Goal: Task Accomplishment & Management: Manage account settings

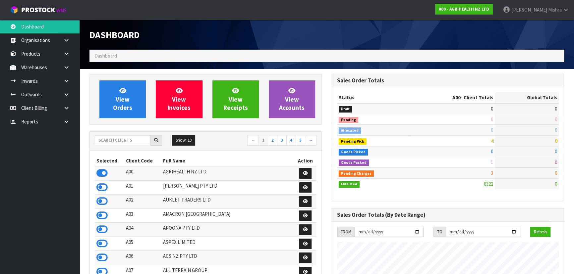
scroll to position [501, 242]
click at [126, 142] on input "text" at bounding box center [123, 140] width 56 height 10
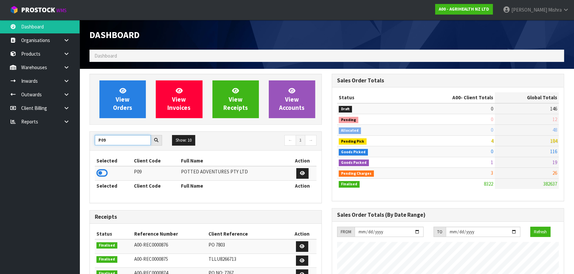
drag, startPoint x: 114, startPoint y: 140, endPoint x: 69, endPoint y: 145, distance: 45.7
click at [69, 145] on body "Toggle navigation ProStock WMS A00 - AGRIHEALTH NZ LTD [PERSON_NAME] Logout Das…" at bounding box center [287, 137] width 574 height 274
type input "S02"
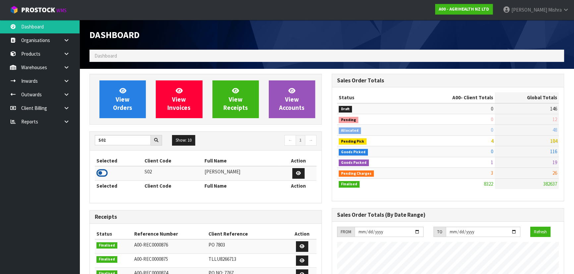
click at [98, 175] on icon at bounding box center [101, 173] width 11 height 10
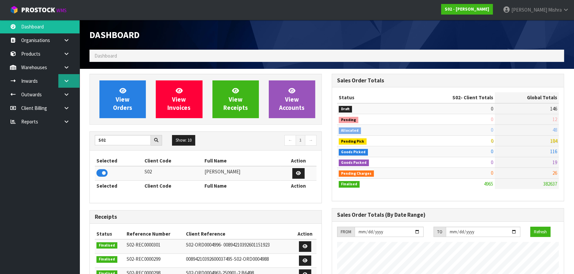
scroll to position [468, 242]
click at [63, 79] on icon at bounding box center [66, 81] width 6 height 5
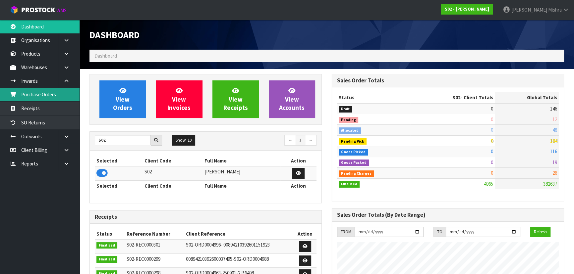
click at [64, 96] on link "Purchase Orders" at bounding box center [40, 95] width 80 height 14
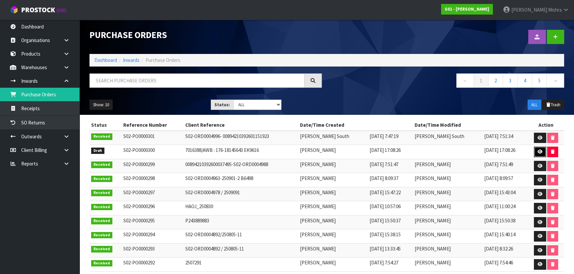
click at [537, 151] on icon at bounding box center [539, 152] width 5 height 4
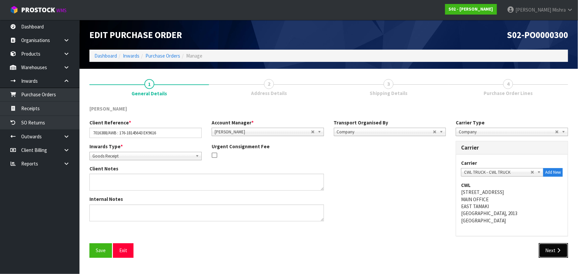
click at [562, 253] on button "Next" at bounding box center [553, 251] width 29 height 14
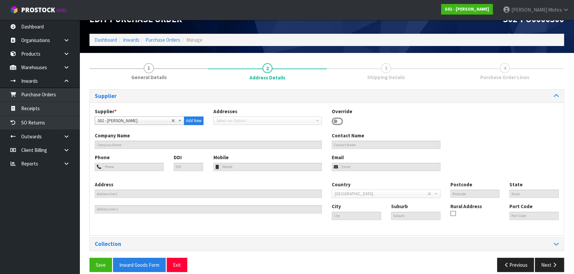
scroll to position [24, 0]
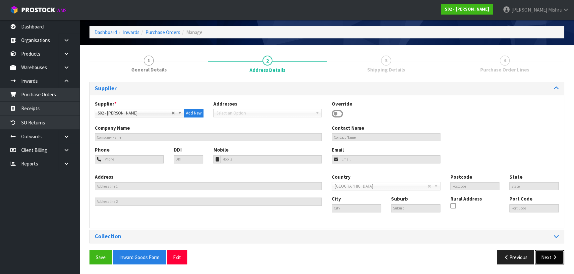
click at [548, 259] on button "Next" at bounding box center [549, 257] width 29 height 14
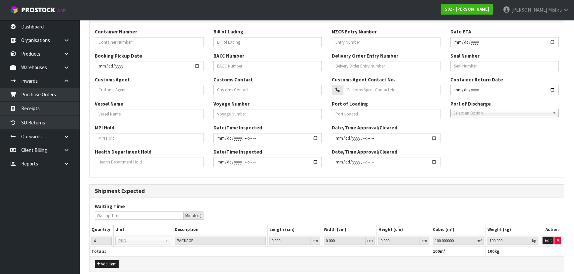
scroll to position [233, 0]
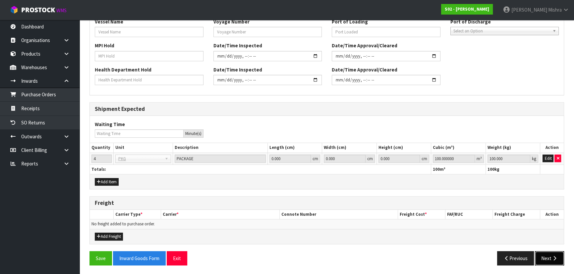
click at [551, 253] on button "Next" at bounding box center [549, 258] width 29 height 14
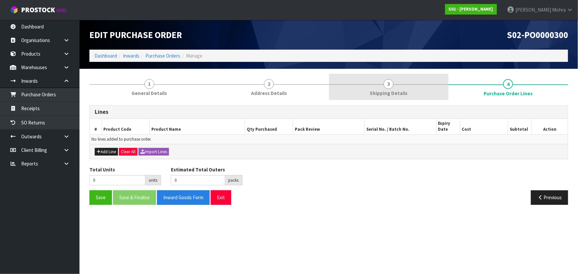
click at [421, 78] on link "3 Shipping Details" at bounding box center [389, 87] width 120 height 26
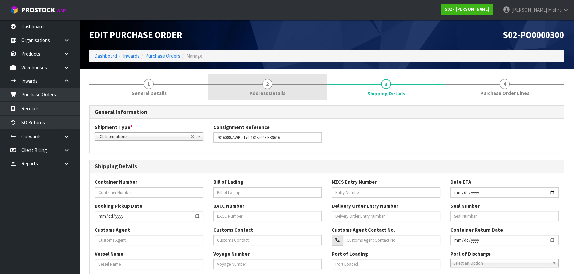
click at [292, 86] on link "2 Address Details" at bounding box center [267, 87] width 119 height 26
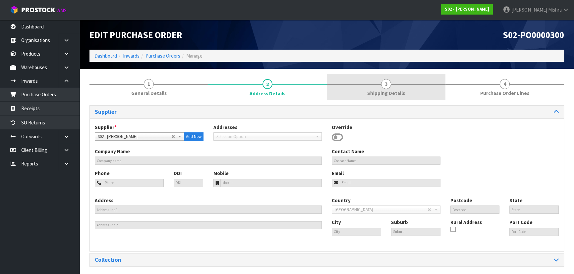
click at [381, 84] on span "3" at bounding box center [386, 84] width 10 height 10
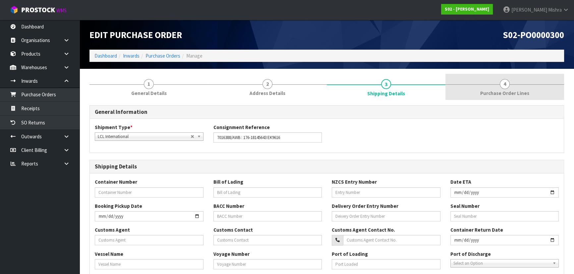
click at [506, 82] on span "4" at bounding box center [505, 84] width 10 height 10
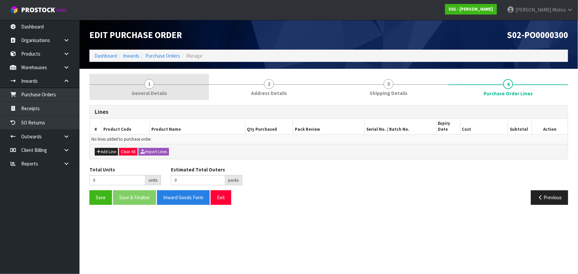
click at [154, 80] on link "1 General Details" at bounding box center [149, 87] width 120 height 26
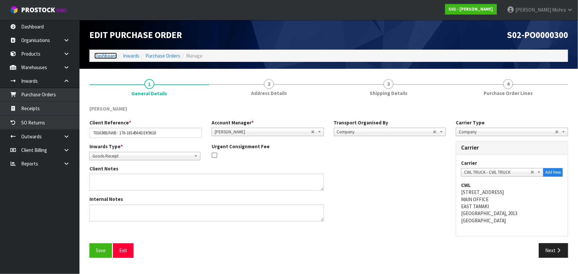
click at [103, 56] on link "Dashboard" at bounding box center [105, 56] width 23 height 6
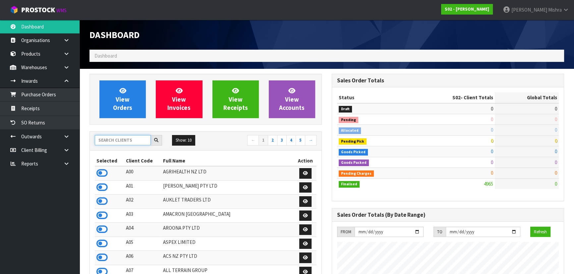
click at [107, 137] on input "text" at bounding box center [123, 140] width 56 height 10
type input "V04"
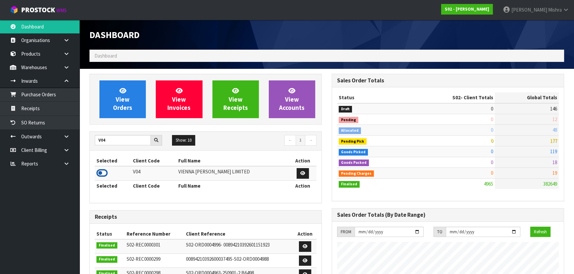
click at [98, 170] on icon at bounding box center [101, 173] width 11 height 10
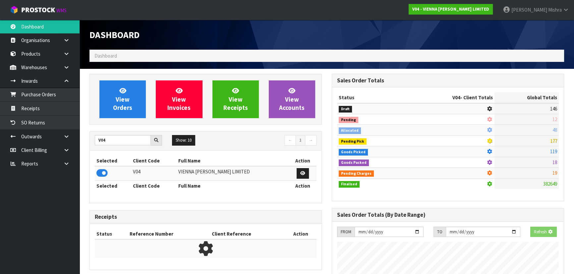
scroll to position [412, 242]
click at [113, 107] on span "View Orders" at bounding box center [122, 99] width 19 height 25
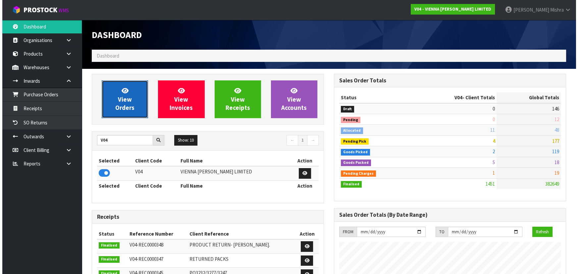
scroll to position [522, 242]
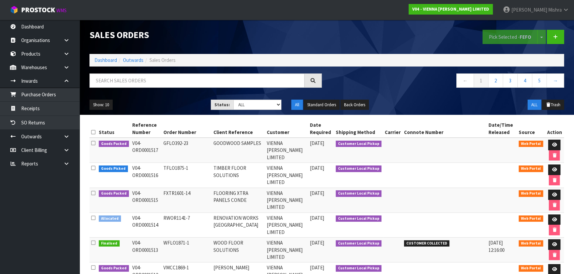
click at [157, 68] on div "Sales Orders Pick Selected - FEFO Split button! FIFO - First In First Out FEFO …" at bounding box center [326, 67] width 484 height 95
click at [155, 79] on input "text" at bounding box center [196, 81] width 215 height 14
type input "1509"
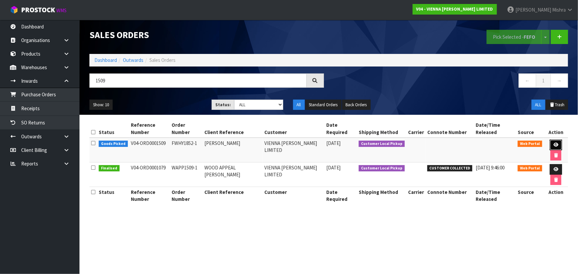
click at [554, 143] on icon at bounding box center [556, 145] width 5 height 4
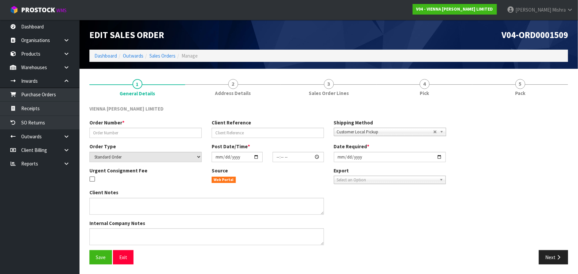
type input "FWHY1852-1"
type input "FIONA WHYTE"
select select "number:0"
type input "2025-09-17"
type input "10:54:00.000"
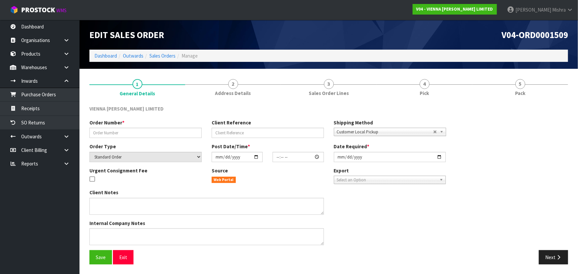
type input "2025-09-24"
type textarea "FIONA WHYTE"
type textarea "18/09: 1509- PICKING RAZVAN NEEDS TO CHECK THIS ORDER BEFORE IT IS PACKED TO SE…"
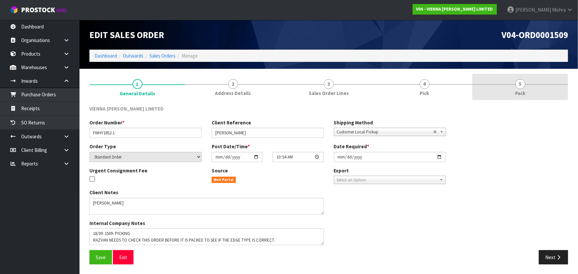
click at [507, 96] on link "5 Pack" at bounding box center [520, 87] width 96 height 26
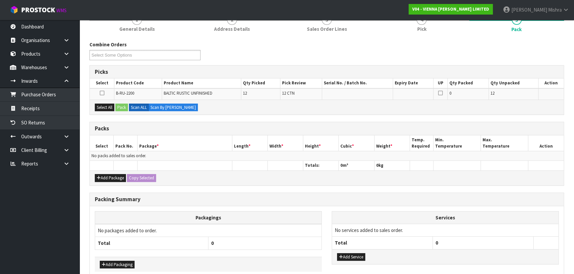
scroll to position [97, 0]
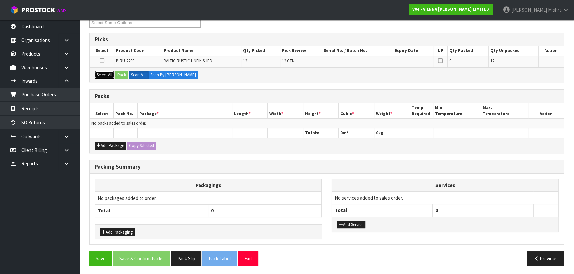
click at [103, 72] on button "Select All" at bounding box center [105, 75] width 20 height 8
click at [124, 71] on button "Pack" at bounding box center [121, 75] width 13 height 8
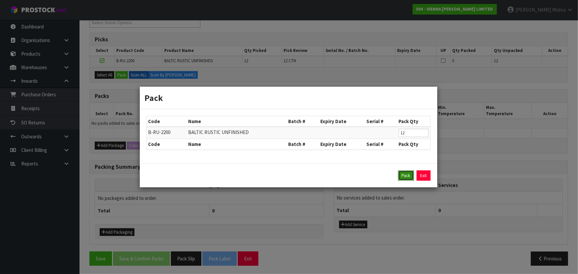
click at [407, 178] on button "Pack" at bounding box center [406, 176] width 16 height 11
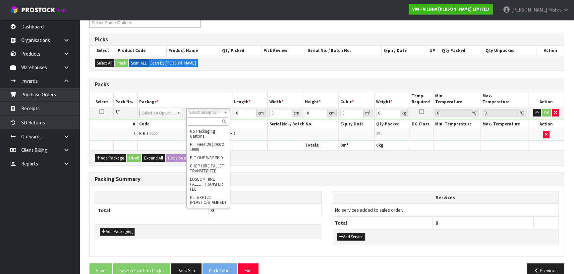
click at [198, 119] on input "text" at bounding box center [208, 122] width 40 height 8
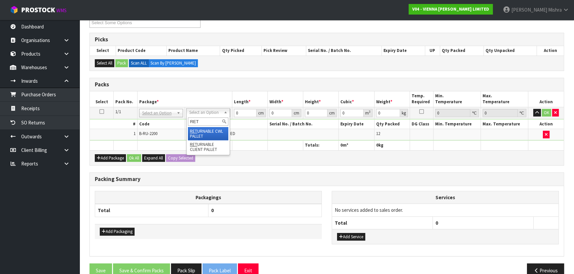
type input "RET"
drag, startPoint x: 196, startPoint y: 132, endPoint x: 217, endPoint y: 119, distance: 24.4
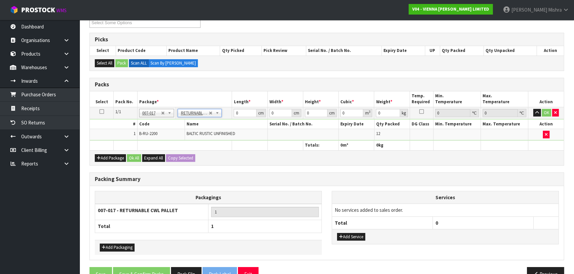
type input "300"
drag, startPoint x: 240, startPoint y: 110, endPoint x: 215, endPoint y: 111, distance: 24.2
click at [215, 111] on tr "1/1 NONE 007-001 007-002 007-004 007-009 007-013 007-014 007-015 007-017 007-01…" at bounding box center [327, 113] width 474 height 12
type input "242"
type input "100"
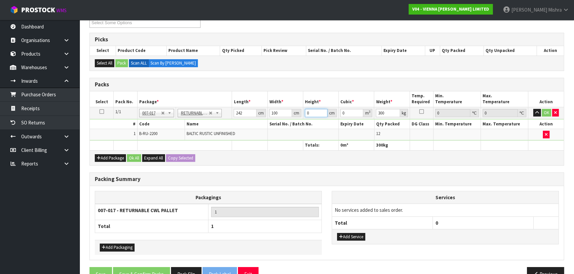
type input "3"
type input "0.0726"
type input "35"
type input "0.847"
type input "35"
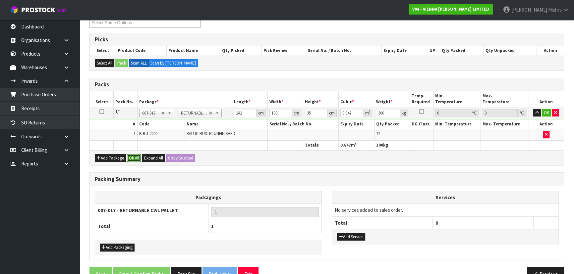
click at [135, 157] on button "Ok All" at bounding box center [134, 158] width 14 height 8
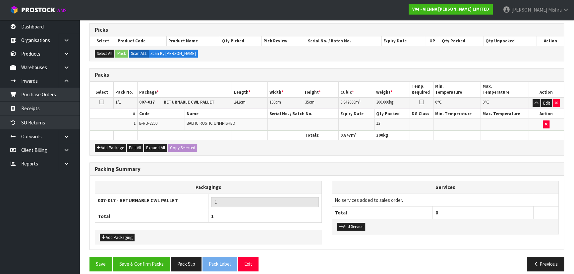
scroll to position [112, 0]
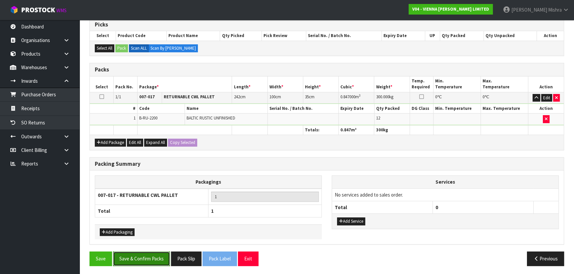
click at [128, 252] on button "Save & Confirm Packs" at bounding box center [141, 259] width 57 height 14
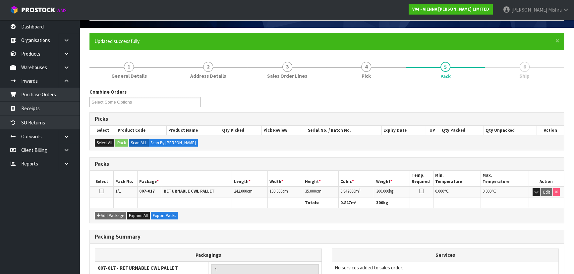
scroll to position [99, 0]
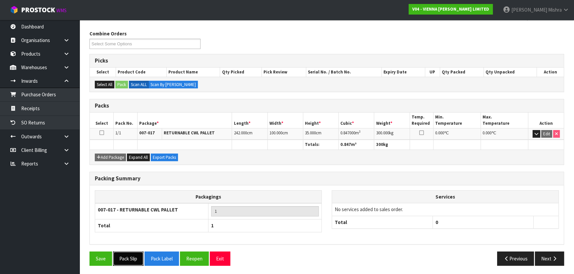
click at [140, 260] on button "Pack Slip" at bounding box center [128, 259] width 30 height 14
click at [163, 256] on button "Pack Label" at bounding box center [169, 259] width 34 height 14
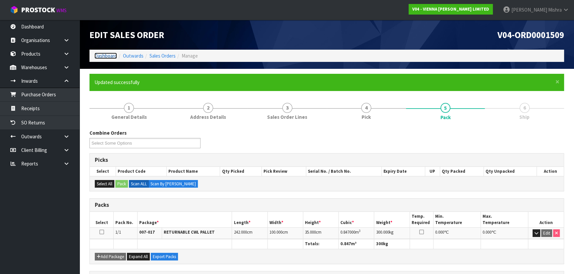
click at [105, 59] on link "Dashboard" at bounding box center [105, 56] width 23 height 6
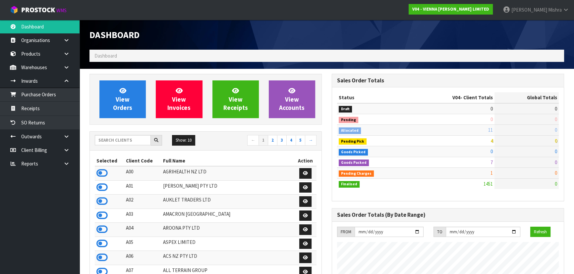
scroll to position [543, 242]
click at [109, 137] on input "text" at bounding box center [123, 140] width 56 height 10
type input "S12"
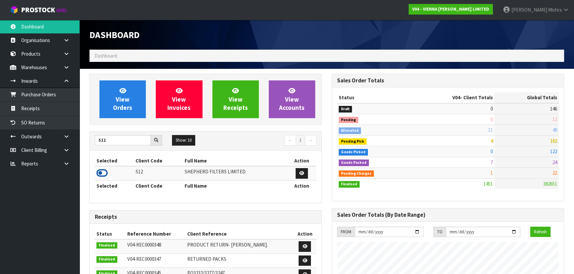
click at [98, 175] on icon at bounding box center [101, 173] width 11 height 10
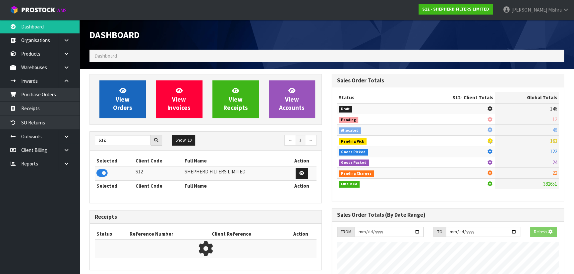
scroll to position [412, 242]
click at [115, 95] on link "View Orders" at bounding box center [122, 100] width 46 height 38
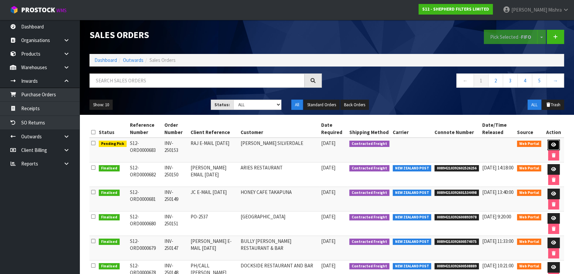
click at [552, 144] on icon at bounding box center [553, 145] width 5 height 4
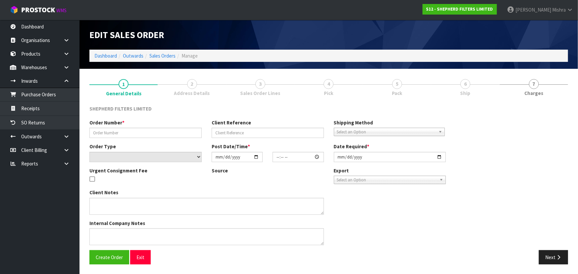
type input "INV-250153"
type input "RAJ E-MAIL 23.09.25"
select select "number:0"
type input "2025-09-24"
type input "22:41:00.000"
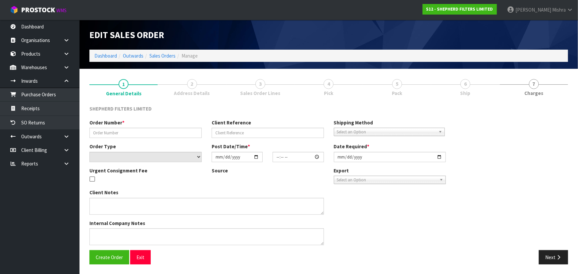
type input "2025-09-24"
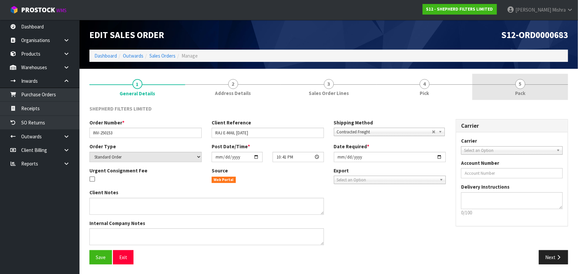
click at [510, 88] on link "5 Pack" at bounding box center [520, 87] width 96 height 26
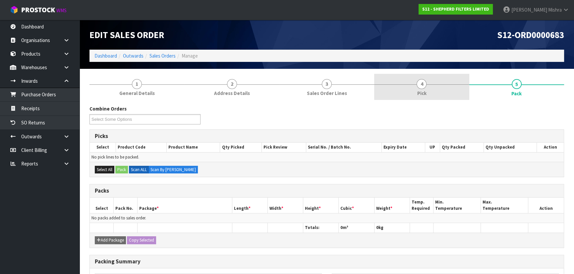
click at [442, 98] on link "4 Pick" at bounding box center [421, 87] width 95 height 26
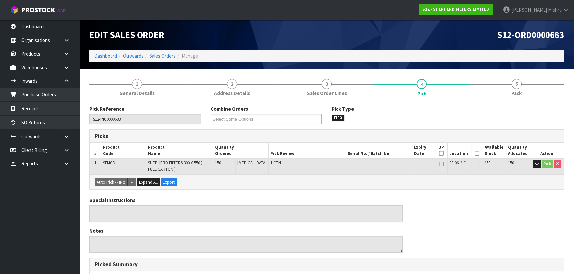
click at [474, 150] on th "Picked" at bounding box center [477, 151] width 12 height 16
click at [474, 153] on icon at bounding box center [476, 153] width 5 height 0
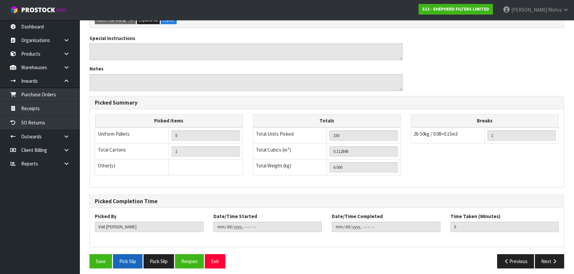
scroll to position [189, 0]
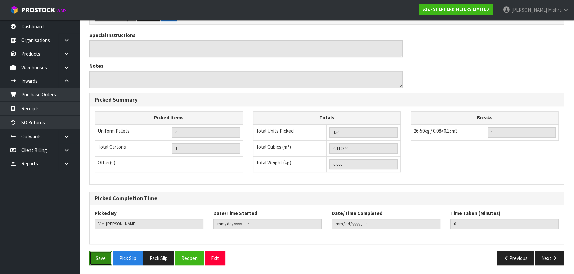
click at [110, 257] on button "Save" at bounding box center [100, 258] width 23 height 14
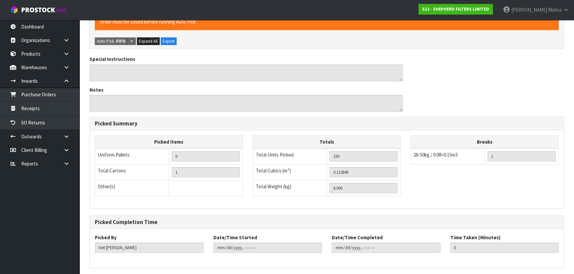
scroll to position [0, 0]
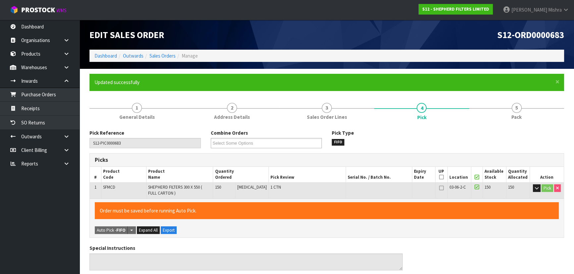
type input "Lalisha Mishra"
type input "2025-09-24T12:56:41"
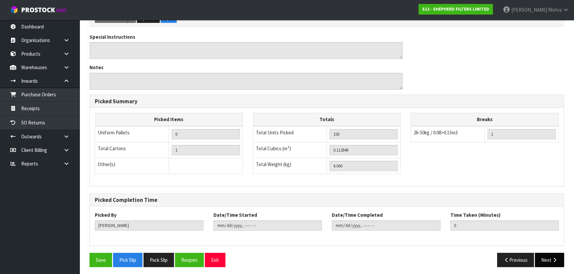
scroll to position [189, 0]
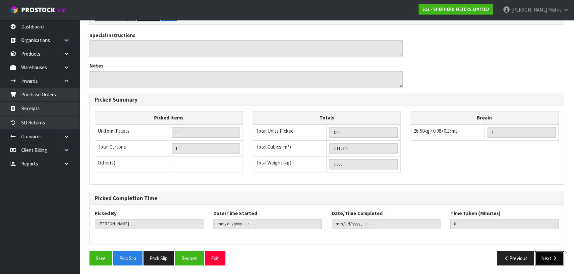
click at [557, 259] on icon "button" at bounding box center [554, 258] width 6 height 5
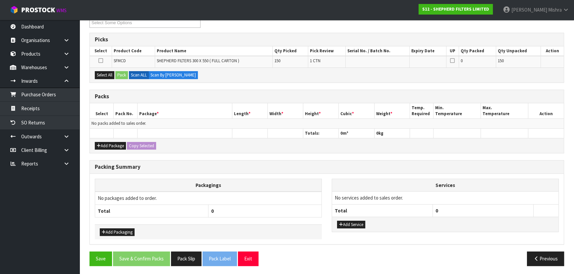
scroll to position [121, 0]
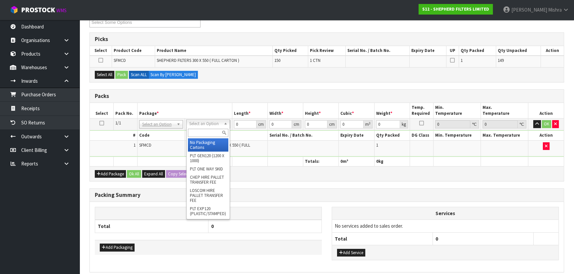
click at [207, 135] on input "text" at bounding box center [208, 133] width 40 height 8
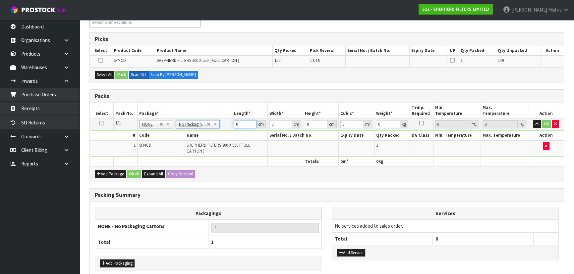
drag, startPoint x: 234, startPoint y: 126, endPoint x: 252, endPoint y: 123, distance: 17.8
click at [252, 123] on input "0" at bounding box center [245, 124] width 23 height 8
click at [106, 73] on button "Select All" at bounding box center [105, 75] width 20 height 8
click at [162, 73] on label "Scan By Quantity" at bounding box center [172, 75] width 49 height 8
click at [100, 123] on icon at bounding box center [101, 123] width 5 height 0
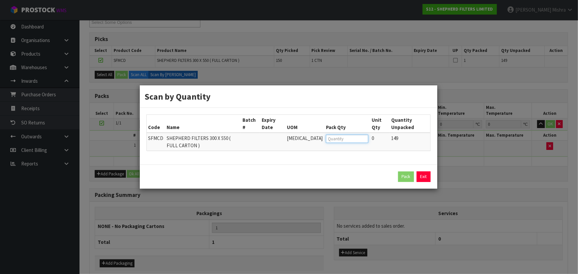
click at [340, 142] on input "number" at bounding box center [347, 139] width 42 height 8
type input "149"
click at [402, 175] on button "Pack" at bounding box center [406, 177] width 16 height 11
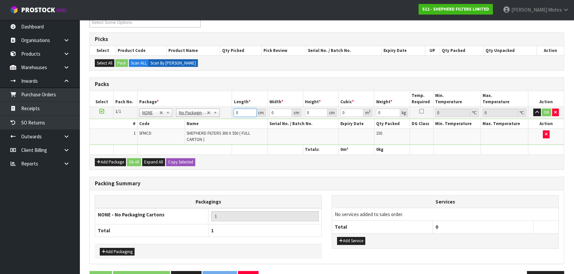
drag, startPoint x: 241, startPoint y: 112, endPoint x: 213, endPoint y: 115, distance: 28.1
click at [213, 115] on tr "1/1 NONE 007-001 007-002 007-004 007-009 007-013 007-014 007-015 007-017 007-01…" at bounding box center [327, 113] width 474 height 12
type input "61"
type input "40"
type input "4"
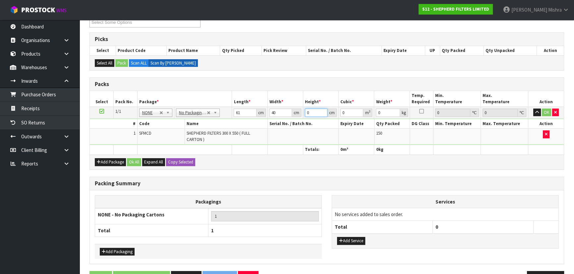
type input "0.00976"
type input "42"
type input "0.10248"
type input "42"
type input "6"
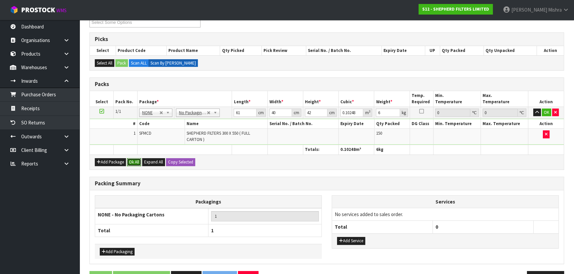
click at [133, 158] on button "Ok All" at bounding box center [134, 162] width 14 height 8
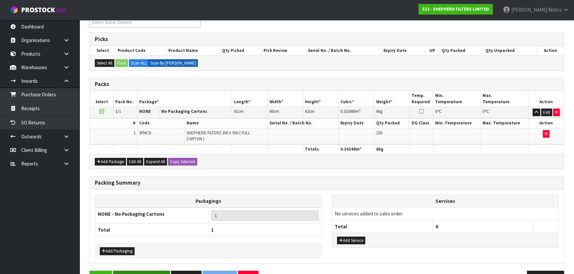
scroll to position [140, 0]
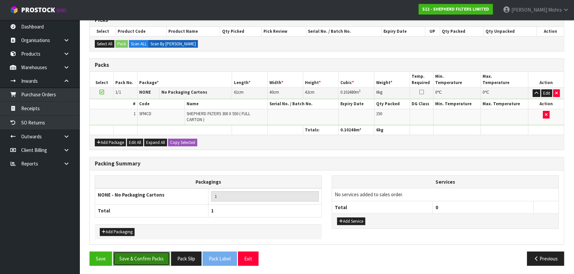
click at [140, 261] on button "Save & Confirm Packs" at bounding box center [141, 259] width 57 height 14
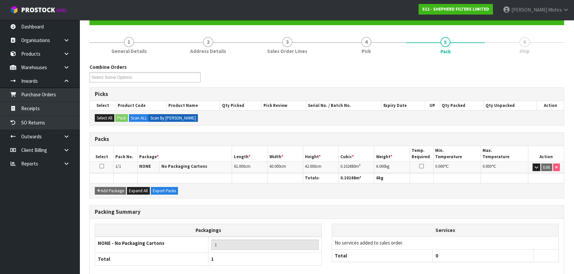
scroll to position [99, 0]
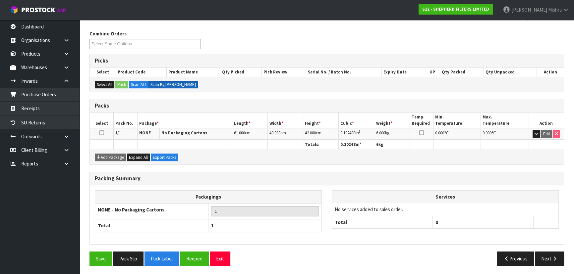
drag, startPoint x: 542, startPoint y: 253, endPoint x: 499, endPoint y: 243, distance: 43.6
click at [542, 253] on button "Next" at bounding box center [549, 259] width 29 height 14
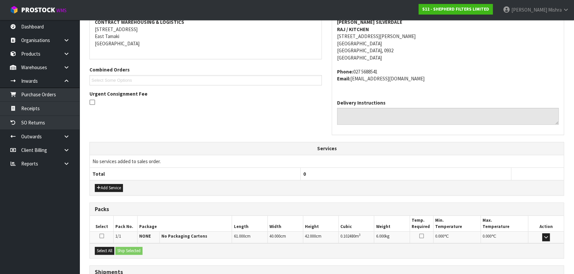
scroll to position [183, 0]
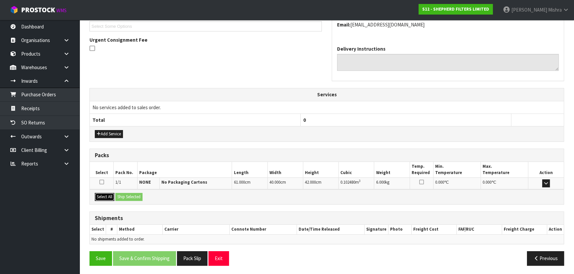
click at [105, 197] on button "Select All" at bounding box center [105, 197] width 20 height 8
click at [126, 194] on button "Ship Selected" at bounding box center [128, 197] width 27 height 8
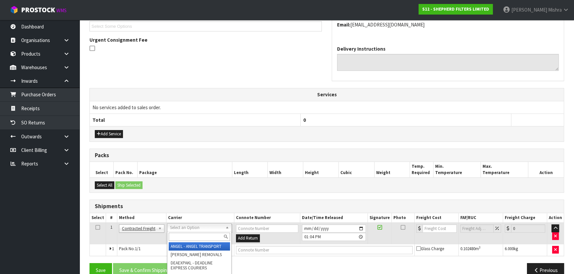
click at [176, 238] on input "text" at bounding box center [199, 237] width 61 height 8
type input "NZP"
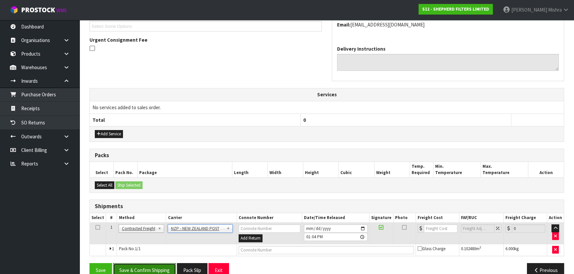
click at [136, 274] on button "Save & Confirm Shipping" at bounding box center [144, 270] width 63 height 14
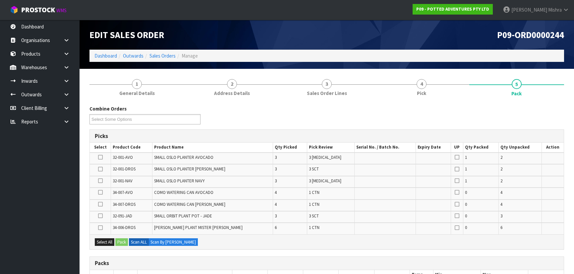
scroll to position [177, 0]
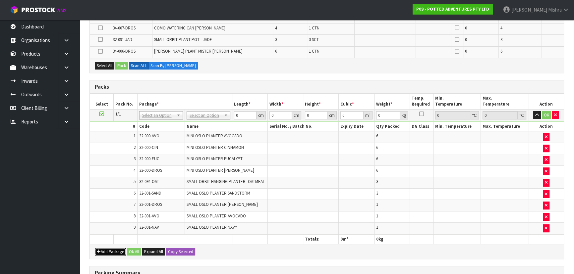
click at [103, 248] on button "Add Package" at bounding box center [110, 252] width 31 height 8
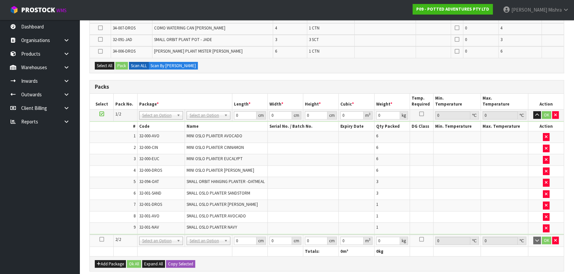
click at [102, 240] on icon at bounding box center [101, 240] width 5 height 0
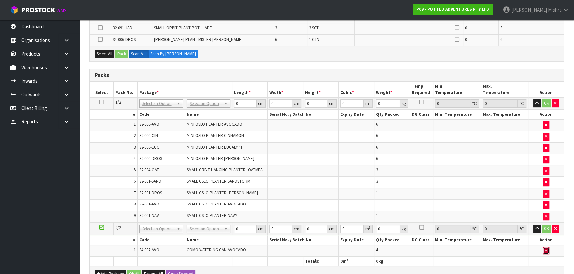
click at [546, 249] on icon "button" at bounding box center [546, 251] width 3 height 4
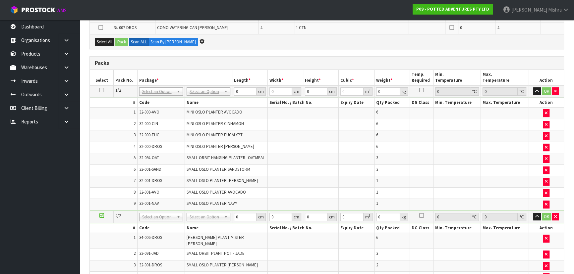
scroll to position [142, 0]
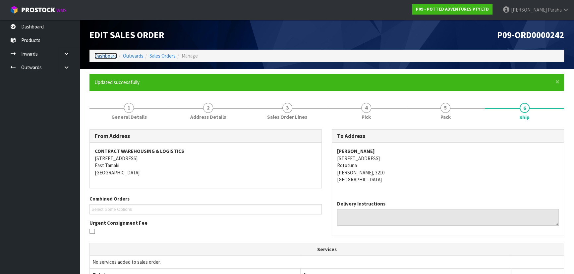
click at [110, 58] on link "Dashboard" at bounding box center [105, 56] width 23 height 6
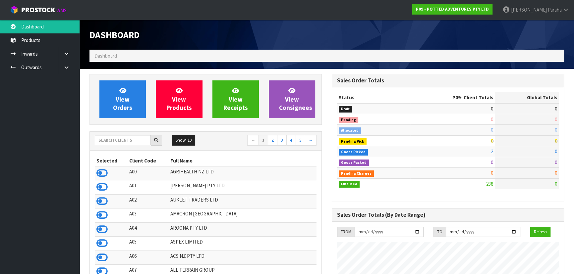
scroll to position [501, 242]
click at [112, 139] on input "text" at bounding box center [123, 140] width 56 height 10
type input "S"
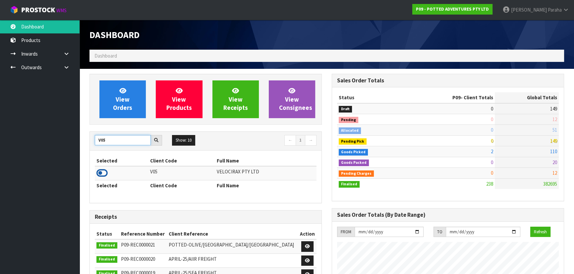
type input "V05"
click at [101, 175] on icon at bounding box center [101, 173] width 11 height 10
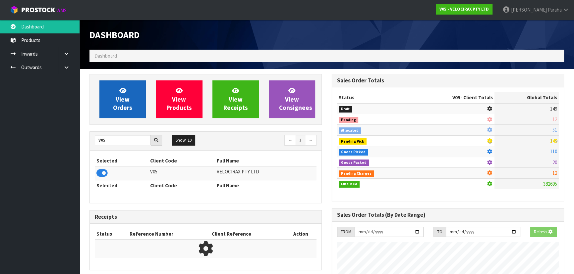
scroll to position [515, 242]
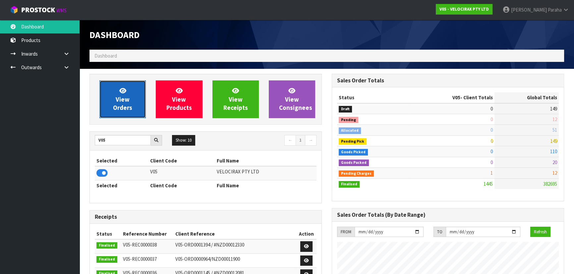
click at [129, 81] on link "View Orders" at bounding box center [122, 100] width 46 height 38
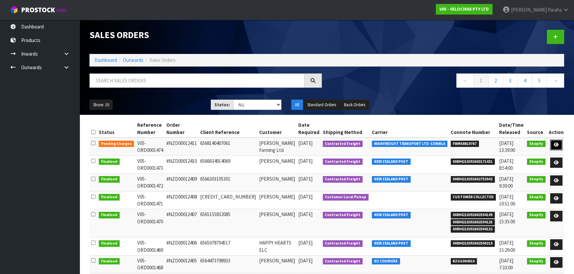
click at [556, 143] on icon at bounding box center [556, 145] width 5 height 4
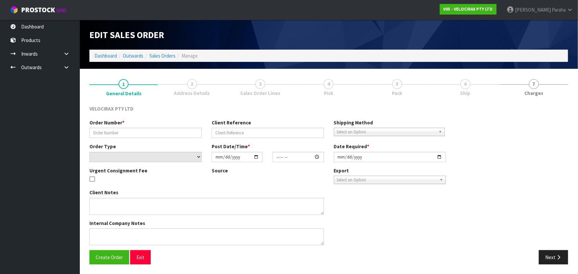
type input "#NZD00012411"
type input "6568140407061"
select select "number:0"
type input "[DATE]"
type input "11:14:42.000"
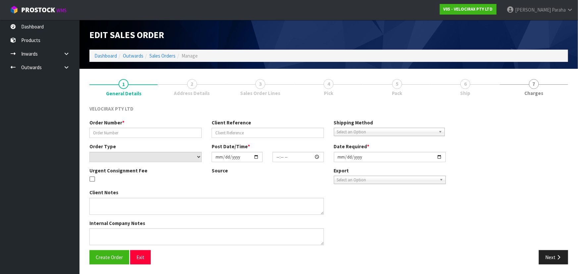
type input "[DATE]"
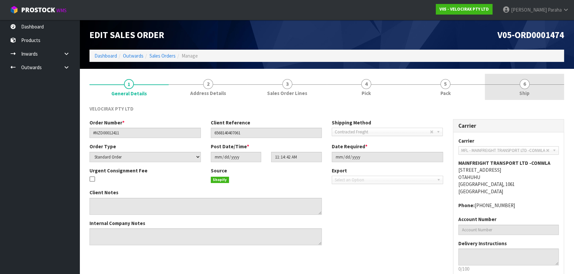
click at [463, 83] on link "5 Pack" at bounding box center [445, 87] width 79 height 26
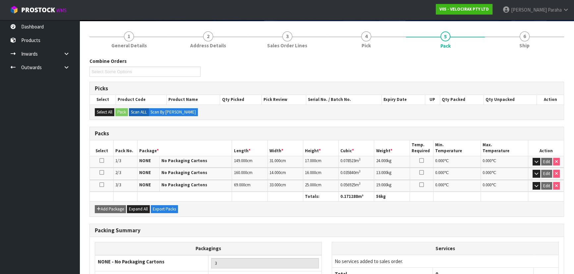
scroll to position [99, 0]
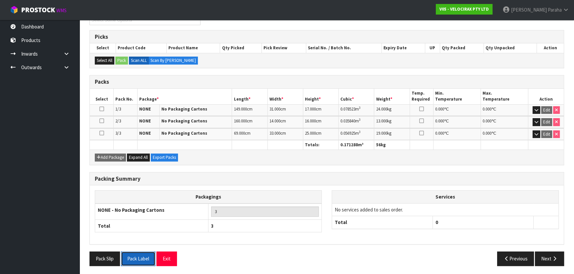
click at [133, 259] on button "Pack Label" at bounding box center [138, 259] width 34 height 14
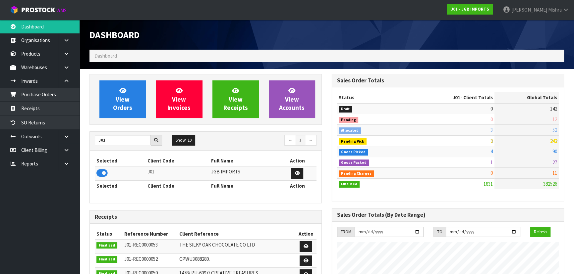
scroll to position [501, 242]
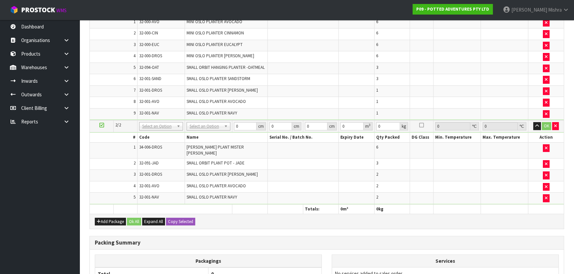
scroll to position [292, 0]
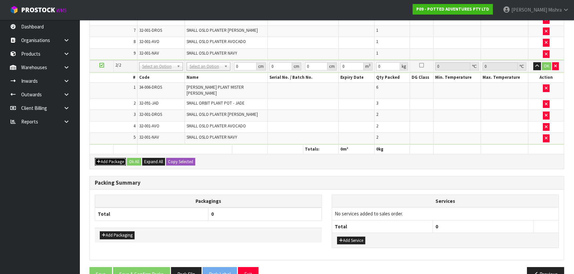
click at [106, 158] on button "Add Package" at bounding box center [110, 162] width 31 height 8
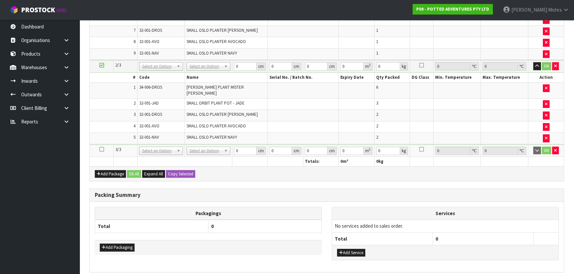
click at [99, 149] on icon at bounding box center [101, 149] width 5 height 0
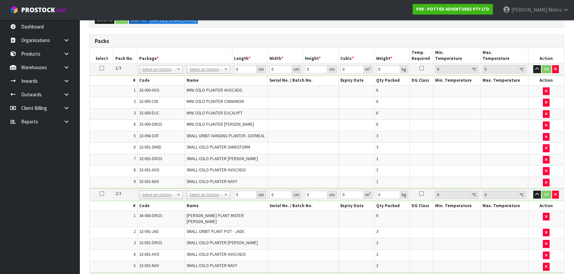
scroll to position [211, 0]
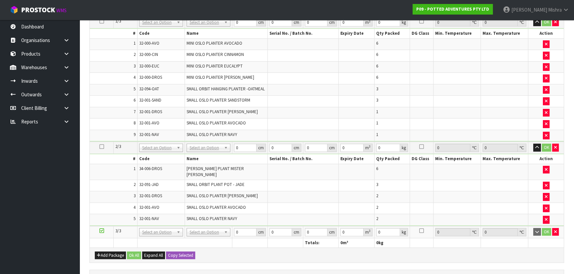
click at [452, 250] on div "Add Package Ok All Expand All Copy Selected" at bounding box center [327, 255] width 474 height 15
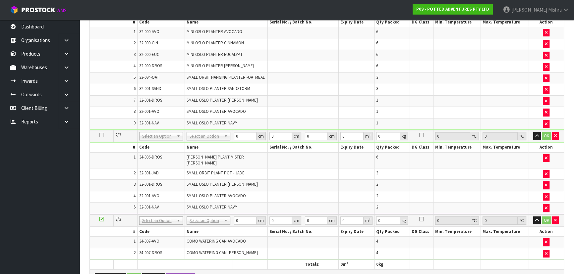
scroll to position [187, 0]
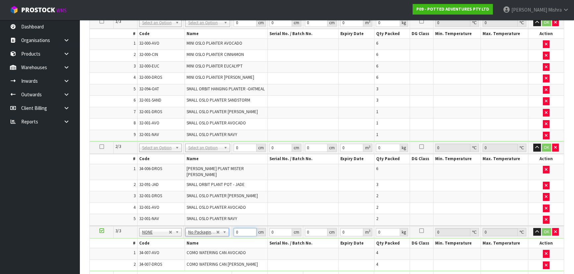
drag, startPoint x: 244, startPoint y: 225, endPoint x: 220, endPoint y: 224, distance: 23.5
click at [221, 226] on tr "3/3 NONE 007-001 007-002 007-004 007-009 007-013 007-014 007-015 007-017 007-01…" at bounding box center [327, 232] width 474 height 12
type input "40"
type input "37"
type input "4"
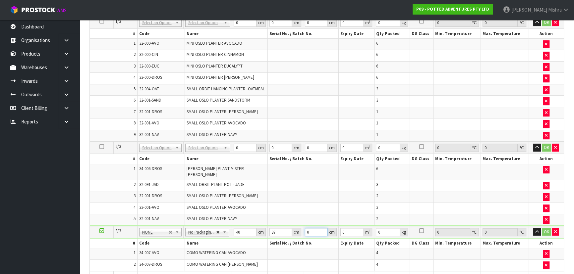
type input "0.00592"
type input "49"
type input "0.07252"
type input "49"
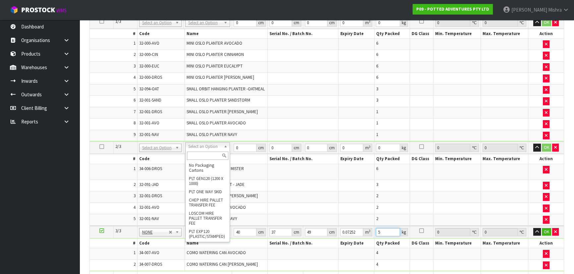
type input "5"
click at [203, 159] on div at bounding box center [208, 155] width 44 height 11
click at [202, 155] on input "text" at bounding box center [207, 156] width 41 height 8
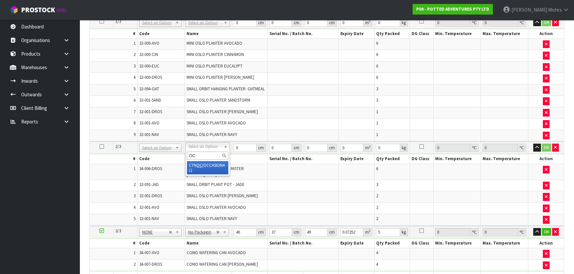
type input "OC"
type input "10.22"
drag, startPoint x: 238, startPoint y: 145, endPoint x: 233, endPoint y: 145, distance: 5.0
click at [234, 145] on input "0" at bounding box center [245, 148] width 23 height 8
type input "53"
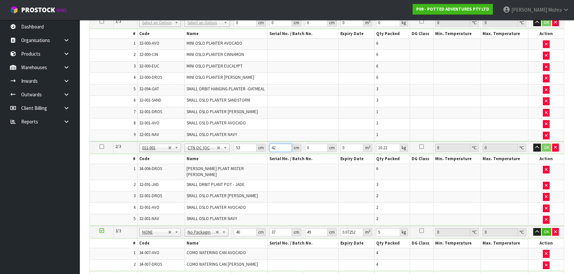
type input "42"
type input "3"
type input "0.006678"
type input "35"
type input "0.07791"
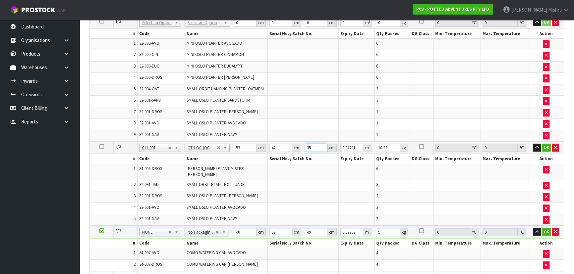
type input "35"
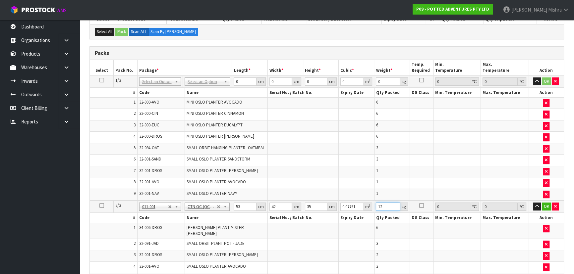
scroll to position [127, 0]
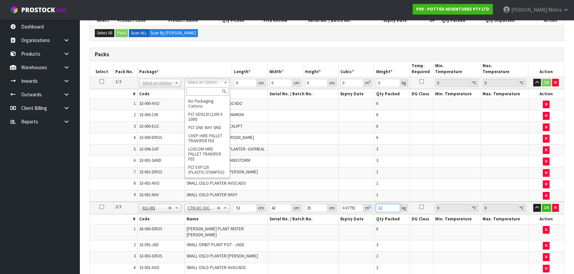
type input "12"
click at [205, 93] on input "text" at bounding box center [207, 91] width 42 height 8
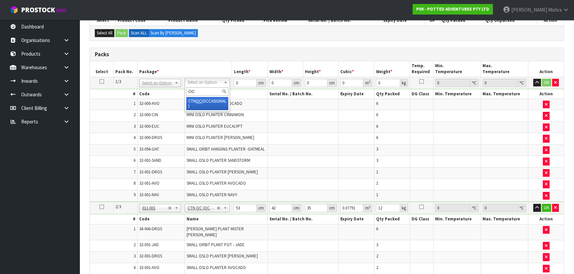
type input "OC"
type input "16.97"
drag, startPoint x: 244, startPoint y: 82, endPoint x: 222, endPoint y: 82, distance: 22.2
click at [222, 82] on tr "1/3 NONE 007-001 007-002 007-004 007-009 007-013 007-014 007-015 007-017 007-01…" at bounding box center [327, 83] width 474 height 12
type input "49"
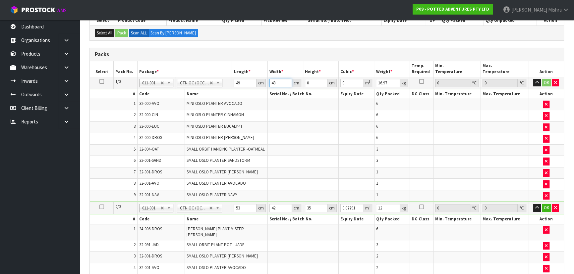
type input "48"
type input "3"
type input "0.007056"
type input "34"
type input "0.079968"
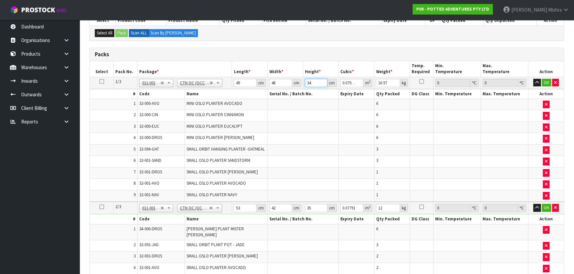
type input "34"
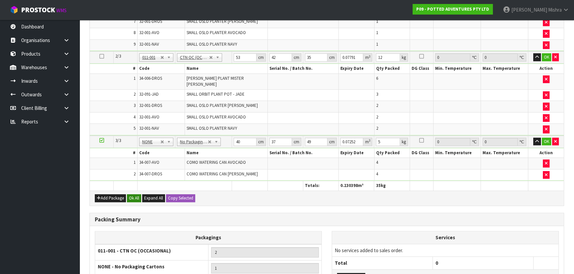
type input "18"
click at [132, 194] on button "Ok All" at bounding box center [134, 198] width 14 height 8
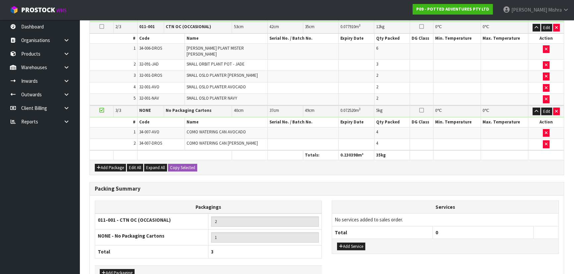
scroll to position [341, 0]
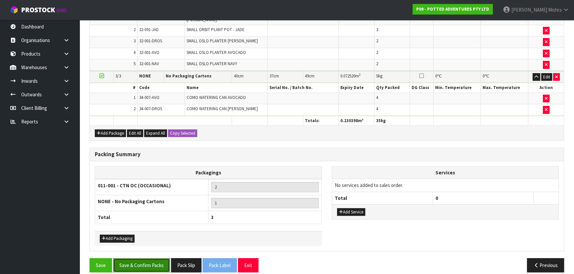
click at [140, 258] on button "Save & Confirm Packs" at bounding box center [141, 265] width 57 height 14
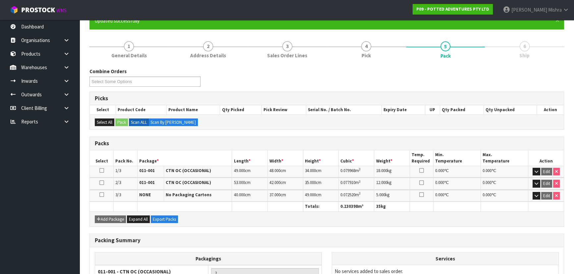
scroll to position [139, 0]
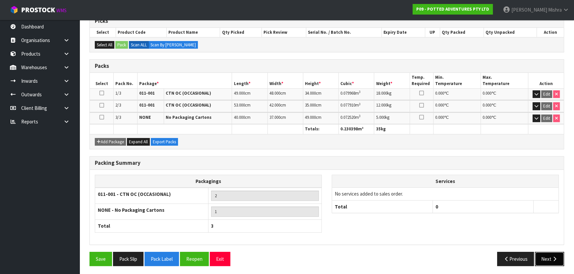
drag, startPoint x: 552, startPoint y: 259, endPoint x: 555, endPoint y: 257, distance: 4.0
click at [554, 258] on icon "button" at bounding box center [554, 259] width 6 height 5
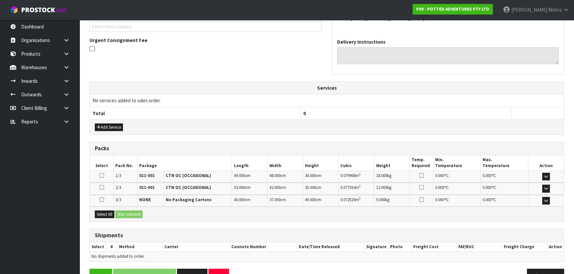
scroll to position [200, 0]
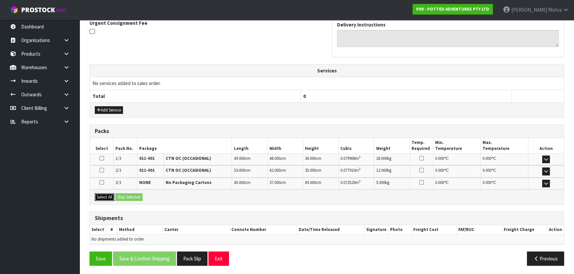
drag, startPoint x: 107, startPoint y: 197, endPoint x: 135, endPoint y: 195, distance: 27.9
click at [108, 196] on button "Select All" at bounding box center [105, 197] width 20 height 8
click at [138, 194] on button "Ship Selected" at bounding box center [128, 197] width 27 height 8
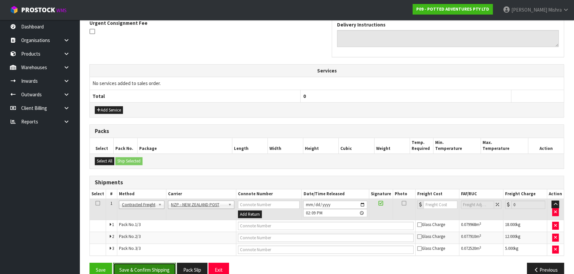
click at [132, 271] on button "Save & Confirm Shipping" at bounding box center [144, 270] width 63 height 14
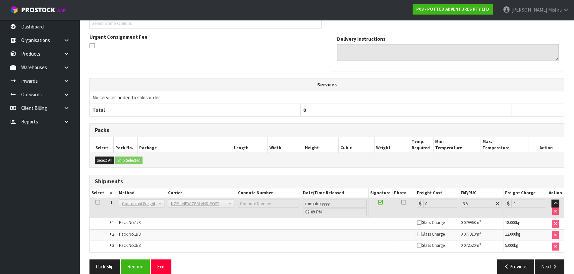
scroll to position [201, 0]
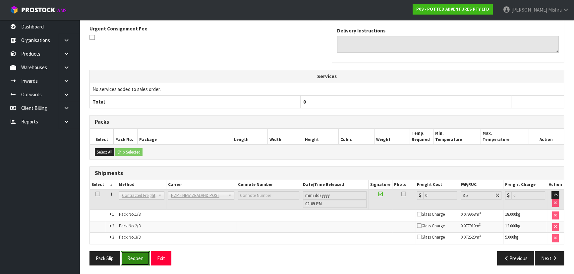
click at [133, 260] on button "Reopen" at bounding box center [135, 258] width 29 height 14
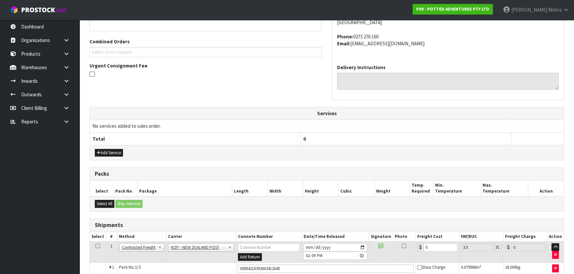
scroll to position [181, 0]
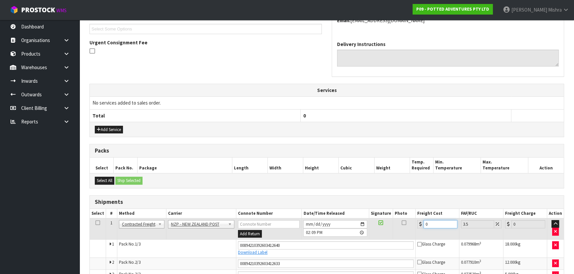
drag, startPoint x: 442, startPoint y: 226, endPoint x: 400, endPoint y: 226, distance: 41.7
click at [400, 226] on tr "1 Client Local Pickup Customer Local Pickup Company Freight Contracted Freight …" at bounding box center [327, 229] width 474 height 22
type input "4"
type input "4.14"
type input "40"
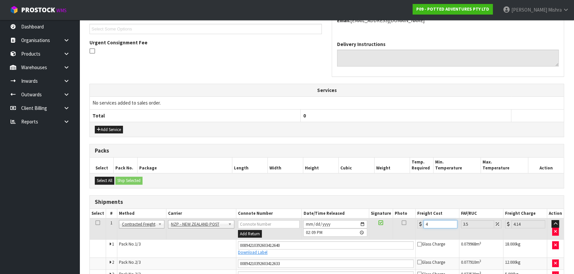
type input "41.4"
type input "40.7"
type input "42.12"
type input "40.79"
type input "42.22"
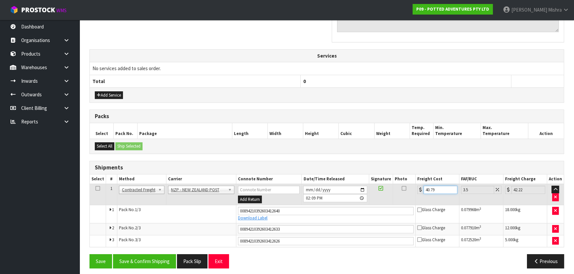
scroll to position [218, 0]
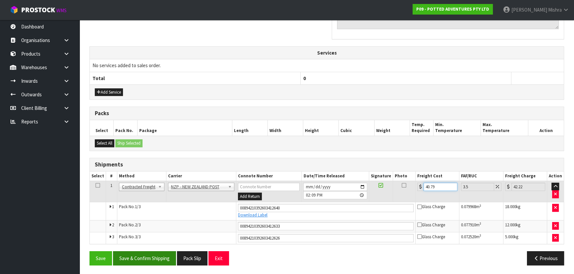
type input "40.79"
click at [171, 259] on button "Save & Confirm Shipping" at bounding box center [144, 258] width 63 height 14
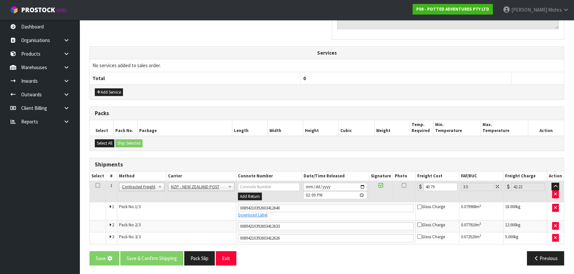
scroll to position [0, 0]
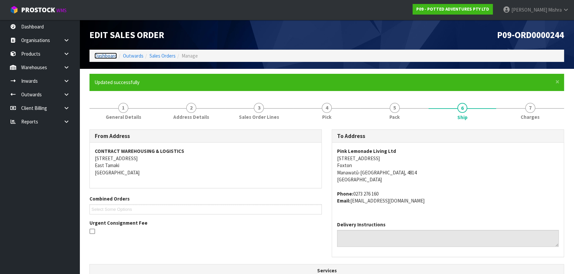
click at [100, 57] on link "Dashboard" at bounding box center [105, 56] width 23 height 6
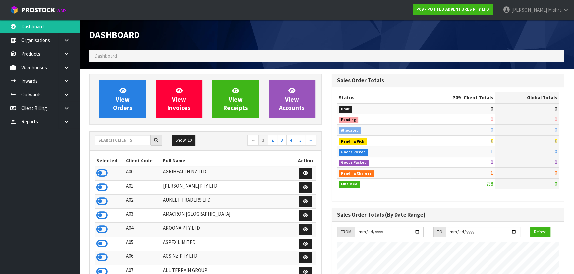
scroll to position [501, 242]
click at [128, 143] on input "text" at bounding box center [123, 140] width 56 height 10
type input "13"
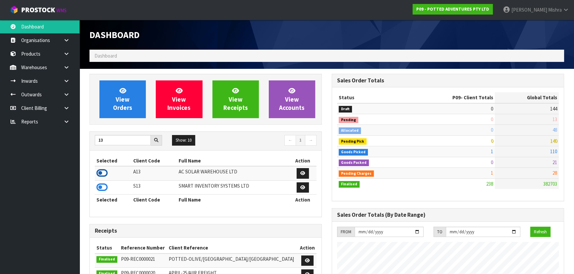
click at [102, 173] on icon at bounding box center [101, 173] width 11 height 10
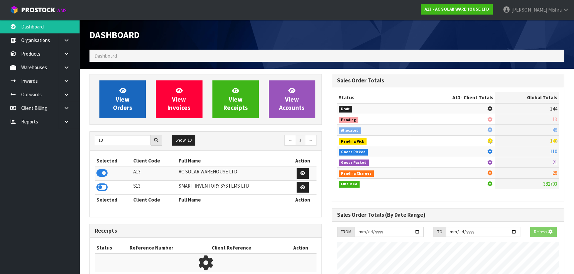
scroll to position [412, 242]
click at [126, 91] on link "View Orders" at bounding box center [122, 100] width 46 height 38
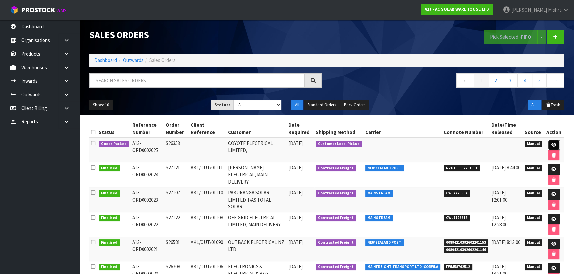
click at [557, 143] on link at bounding box center [554, 145] width 12 height 11
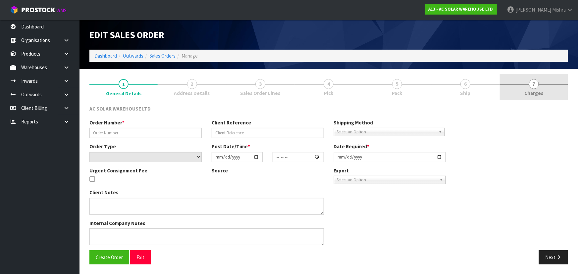
type input "S26353"
select select "number:0"
type input "2025-09-24"
type input "11:01:00.000"
type input "2025-09-24"
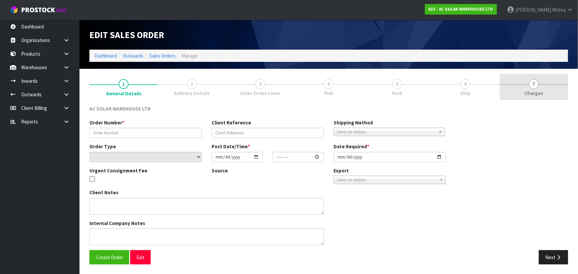
type textarea "CUSTOMER TO COLLECT TODAY"
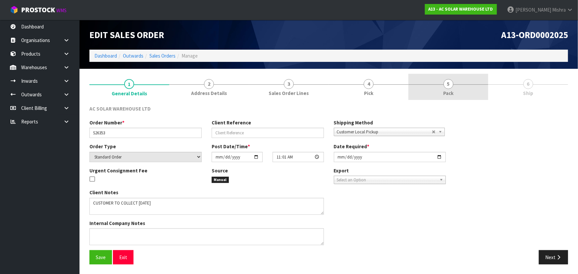
click at [476, 88] on link "5 Pack" at bounding box center [448, 87] width 80 height 26
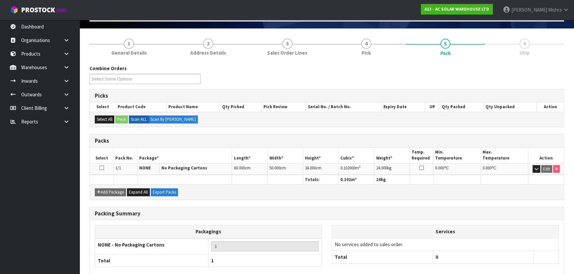
scroll to position [76, 0]
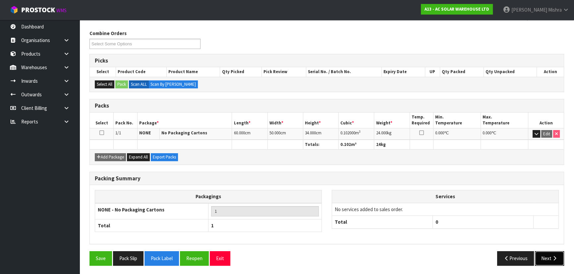
click at [562, 264] on button "Next" at bounding box center [549, 258] width 29 height 14
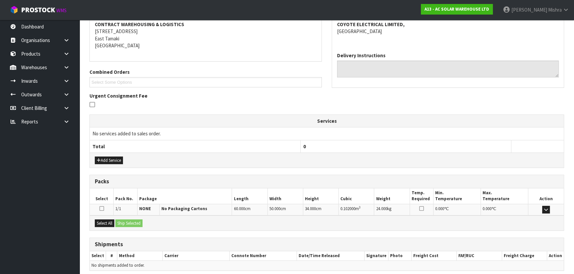
scroll to position [129, 0]
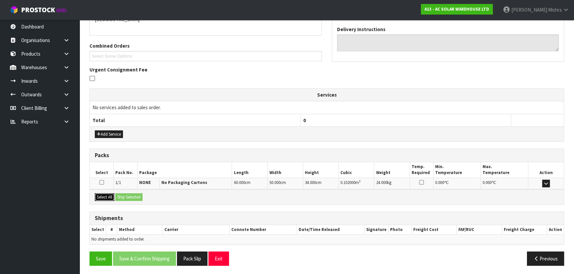
click at [98, 195] on button "Select All" at bounding box center [105, 197] width 20 height 8
click at [133, 198] on button "Ship Selected" at bounding box center [128, 197] width 27 height 8
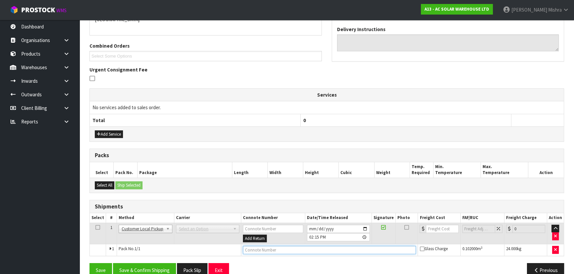
click at [268, 249] on input "text" at bounding box center [329, 250] width 173 height 8
type input "CUSTOMER COLLECTED"
click at [142, 266] on button "Save & Confirm Shipping" at bounding box center [144, 270] width 63 height 14
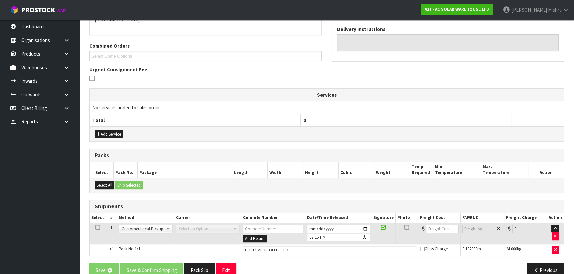
scroll to position [0, 0]
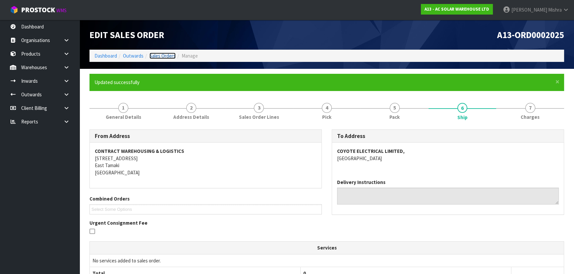
click at [159, 53] on link "Sales Orders" at bounding box center [162, 56] width 26 height 6
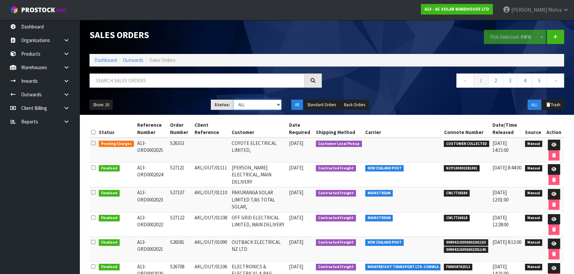
drag, startPoint x: 261, startPoint y: 102, endPoint x: 263, endPoint y: 109, distance: 7.2
click at [261, 102] on select "Draft Pending Allocated Pending Pick Goods Picked Goods Packed Pending Charges …" at bounding box center [257, 105] width 48 height 10
click at [233, 100] on select "Draft Pending Allocated Pending Pick Goods Picked Goods Packed Pending Charges …" at bounding box center [257, 105] width 48 height 10
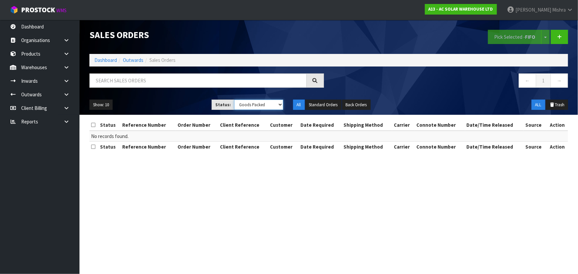
click at [258, 108] on select "Draft Pending Allocated Pending Pick Goods Picked Goods Packed Pending Charges …" at bounding box center [258, 105] width 49 height 10
click at [234, 100] on select "Draft Pending Allocated Pending Pick Goods Picked Goods Packed Pending Charges …" at bounding box center [258, 105] width 49 height 10
click at [260, 106] on select "Draft Pending Allocated Pending Pick Goods Picked Goods Packed Pending Charges …" at bounding box center [258, 105] width 49 height 10
select select "string:4"
click at [234, 100] on select "Draft Pending Allocated Pending Pick Goods Picked Goods Packed Pending Charges …" at bounding box center [258, 105] width 49 height 10
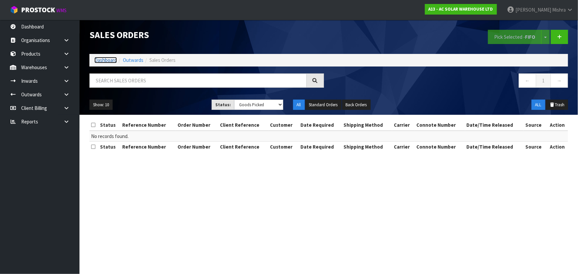
click at [103, 58] on link "Dashboard" at bounding box center [105, 60] width 23 height 6
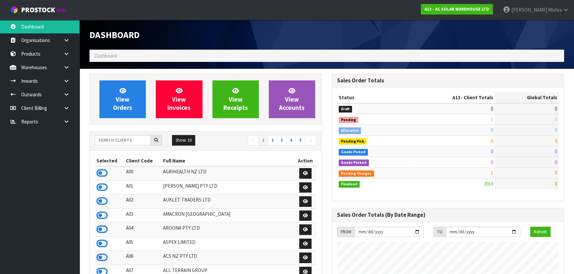
scroll to position [543, 242]
click at [144, 139] on input "text" at bounding box center [123, 140] width 56 height 10
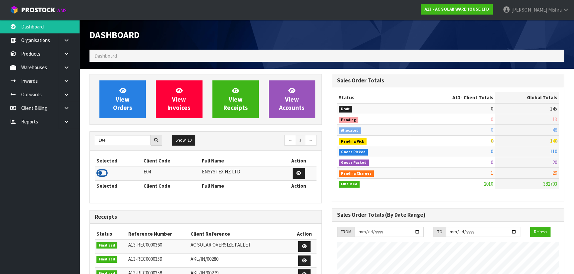
click at [102, 174] on icon at bounding box center [101, 173] width 11 height 10
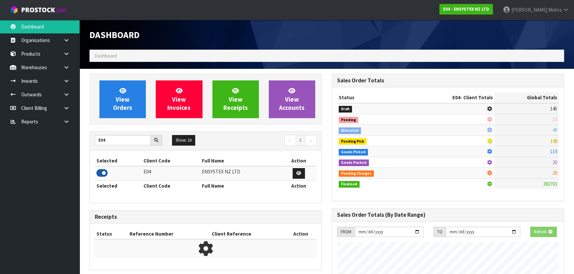
scroll to position [515, 242]
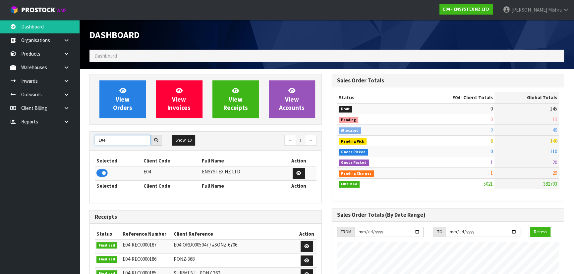
drag, startPoint x: 114, startPoint y: 139, endPoint x: 67, endPoint y: 138, distance: 46.7
click at [67, 138] on body "Toggle navigation ProStock WMS E04 - ENSYSTEX NZ LTD Lalisha Mishra Logout Dash…" at bounding box center [287, 137] width 574 height 274
type input "J01"
click at [102, 172] on icon at bounding box center [101, 173] width 11 height 10
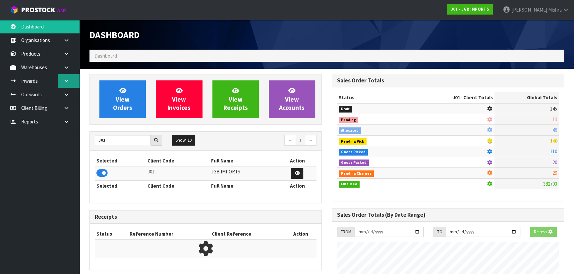
scroll to position [501, 242]
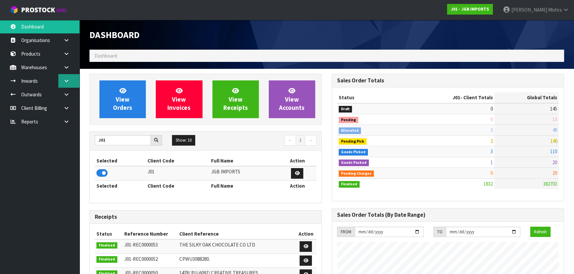
click at [62, 74] on link at bounding box center [68, 81] width 21 height 14
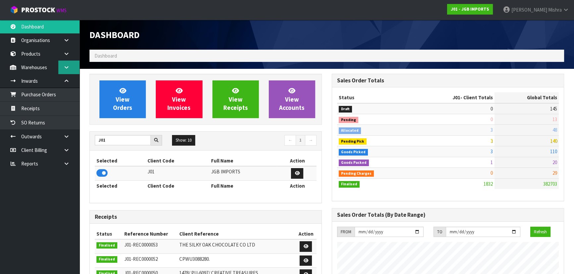
click at [66, 64] on link at bounding box center [68, 68] width 21 height 14
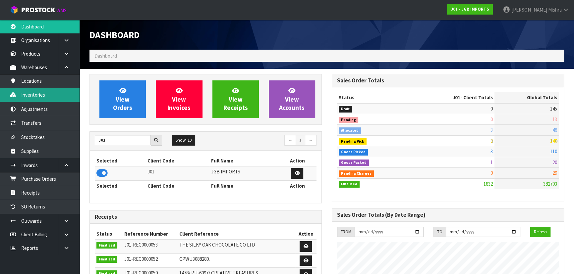
click at [51, 94] on link "Inventories" at bounding box center [40, 95] width 80 height 14
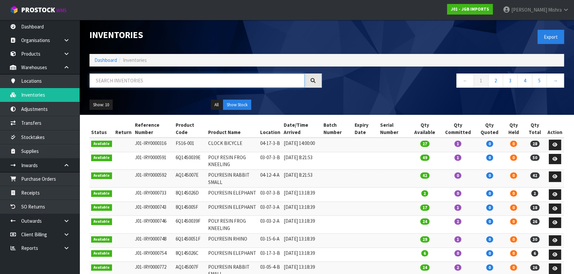
click at [159, 81] on input "text" at bounding box center [196, 81] width 215 height 14
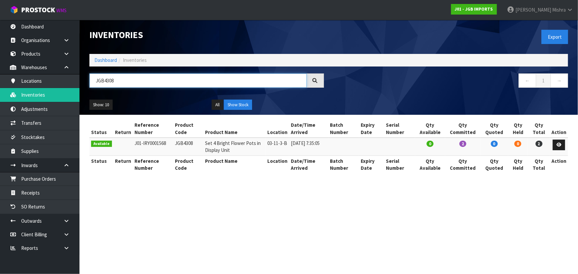
type input "JGB4308"
click at [434, 145] on span "0" at bounding box center [430, 144] width 7 height 6
drag, startPoint x: 126, startPoint y: 84, endPoint x: 89, endPoint y: 85, distance: 36.4
click at [90, 85] on input "JGB4308" at bounding box center [197, 81] width 217 height 14
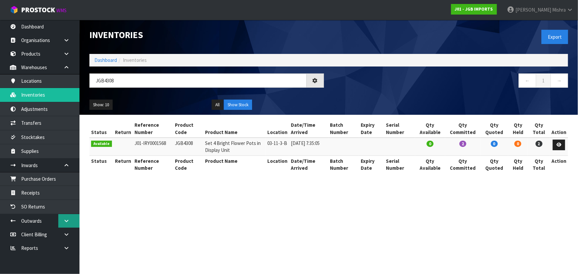
click at [63, 223] on link at bounding box center [68, 221] width 21 height 14
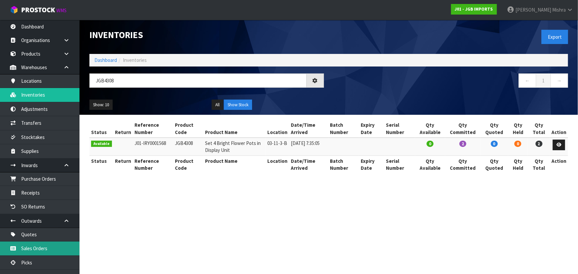
click at [41, 251] on link "Sales Orders" at bounding box center [40, 249] width 80 height 14
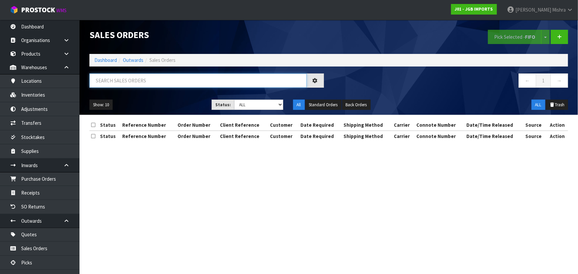
click at [183, 80] on input "text" at bounding box center [197, 81] width 217 height 14
paste input "JGB4308"
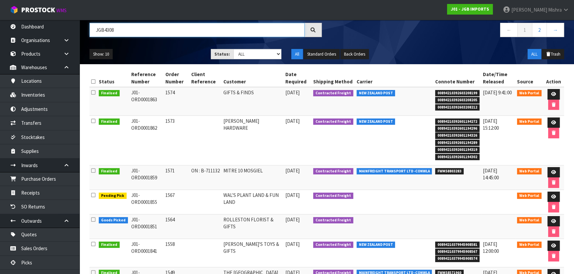
scroll to position [60, 0]
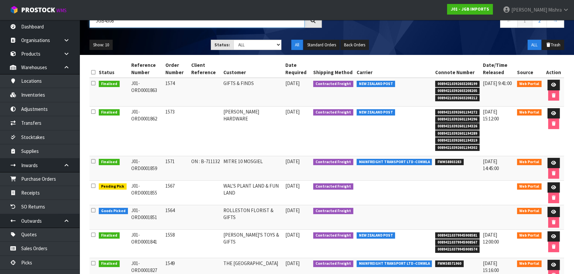
type input "JGB4308"
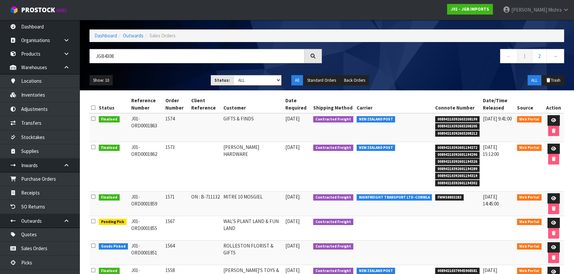
scroll to position [0, 0]
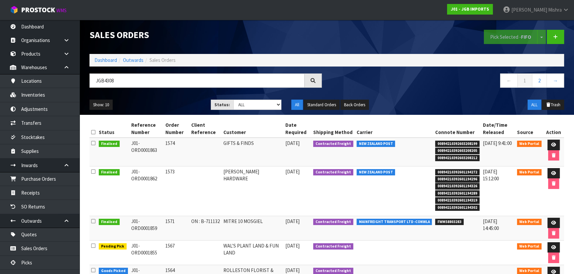
click at [111, 64] on ol "Dashboard Outwards Sales Orders" at bounding box center [326, 60] width 474 height 12
click at [107, 59] on link "Dashboard" at bounding box center [105, 60] width 23 height 6
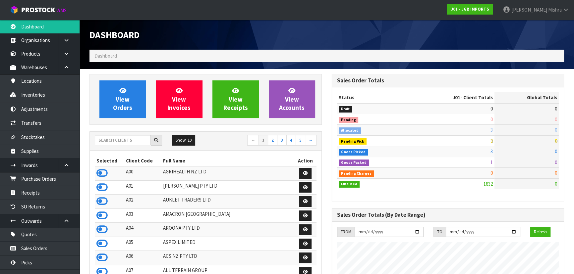
scroll to position [501, 242]
click at [115, 138] on input "text" at bounding box center [123, 140] width 56 height 10
type input "C10"
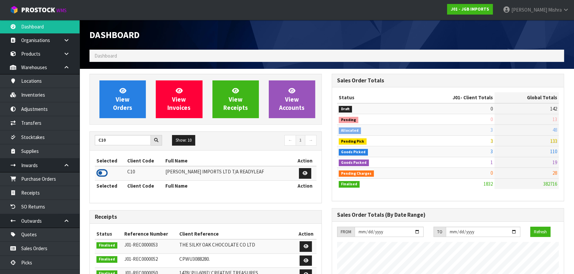
click at [101, 176] on icon at bounding box center [101, 173] width 11 height 10
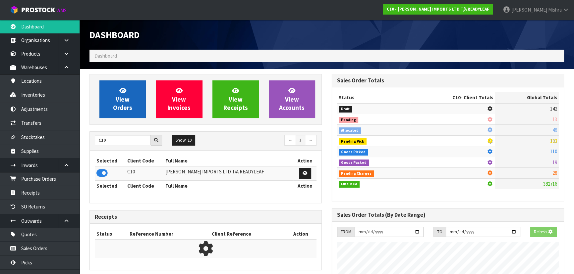
scroll to position [330883, 331053]
click at [112, 102] on link "View Orders" at bounding box center [122, 100] width 46 height 38
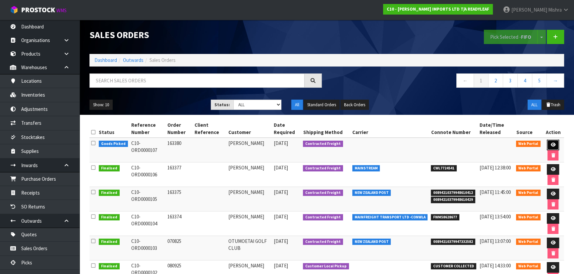
click at [556, 146] on link at bounding box center [553, 145] width 12 height 11
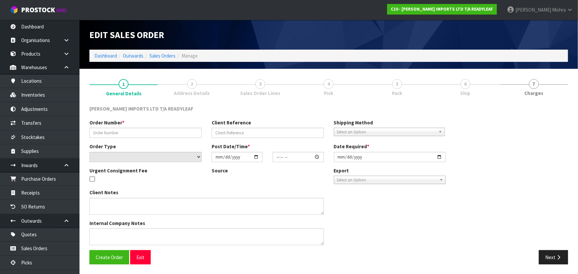
type input "163380"
select select "number:0"
type input "2025-09-22"
type input "13:50:00.000"
type input "2025-09-24"
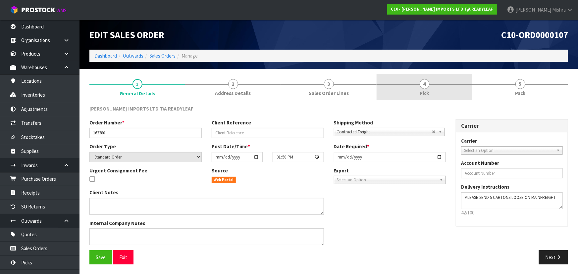
click at [448, 84] on link "4 Pick" at bounding box center [425, 87] width 96 height 26
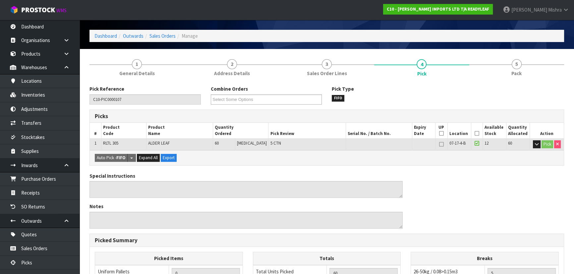
scroll to position [30, 0]
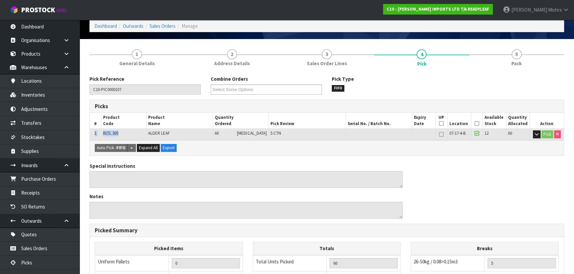
drag, startPoint x: 123, startPoint y: 135, endPoint x: 94, endPoint y: 135, distance: 28.8
click at [94, 135] on tr "1 RLTL 305 ALDER LEAF 60 PCE 5 CTN 07-17-4-B 12 60 Pick" at bounding box center [327, 135] width 474 height 12
click at [114, 133] on span "RLTL 305" at bounding box center [110, 134] width 15 height 6
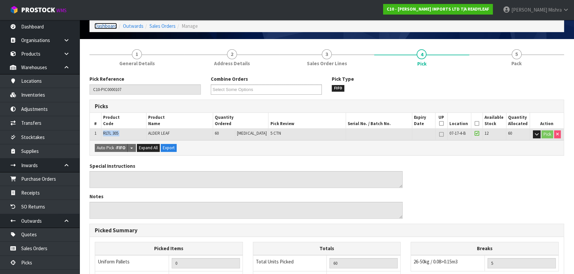
click at [109, 23] on link "Dashboard" at bounding box center [105, 26] width 23 height 6
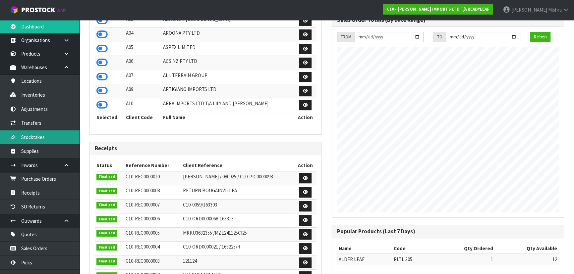
scroll to position [92, 0]
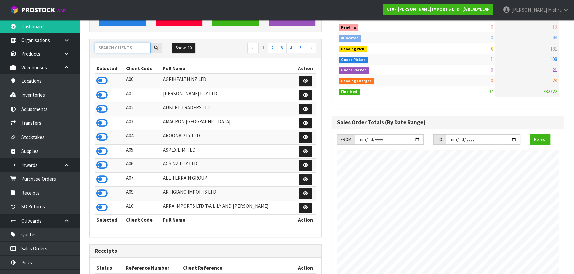
click at [125, 46] on input "text" at bounding box center [123, 48] width 56 height 10
type input "J01"
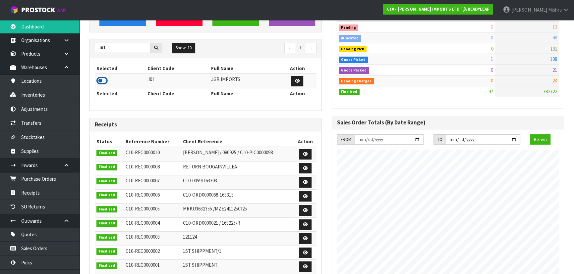
click at [106, 82] on icon at bounding box center [101, 81] width 11 height 10
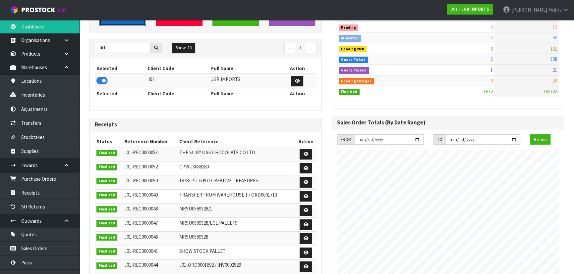
scroll to position [501, 242]
click at [115, 20] on link "View Orders" at bounding box center [122, 7] width 46 height 38
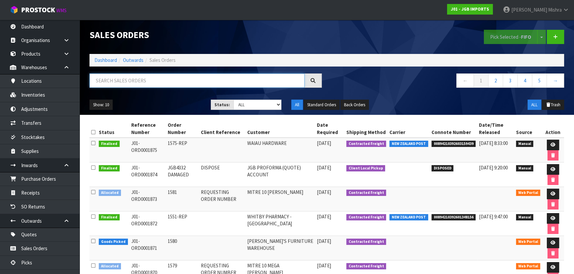
click at [218, 74] on input "text" at bounding box center [196, 81] width 215 height 14
click at [187, 81] on input "text" at bounding box center [196, 81] width 215 height 14
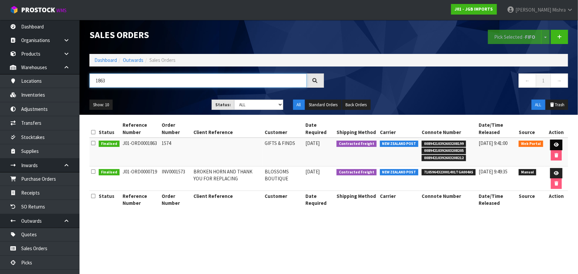
type input "1863"
click at [554, 144] on icon at bounding box center [556, 145] width 5 height 4
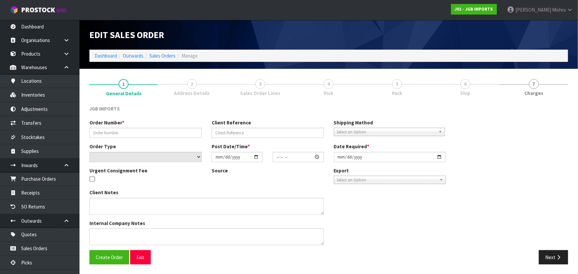
type input "1574"
select select "number:0"
type input "2025-09-15"
type input "14:27:00.000"
type input "2025-09-16"
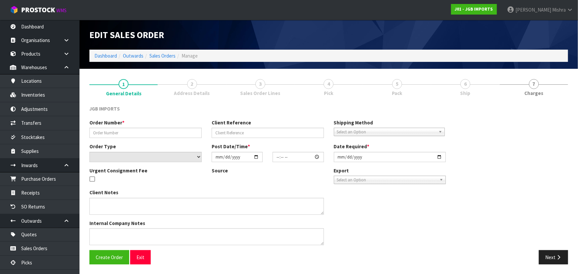
type textarea "FREIGHT FREE….FREIGH WITH 100% DISCOUNT"
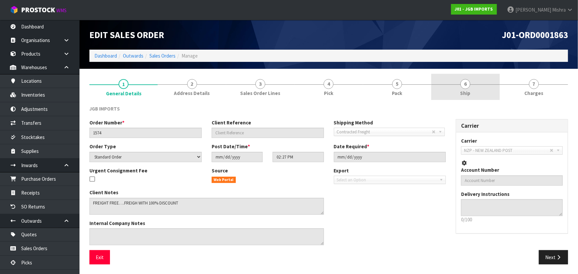
click at [485, 86] on link "6 Ship" at bounding box center [465, 87] width 68 height 26
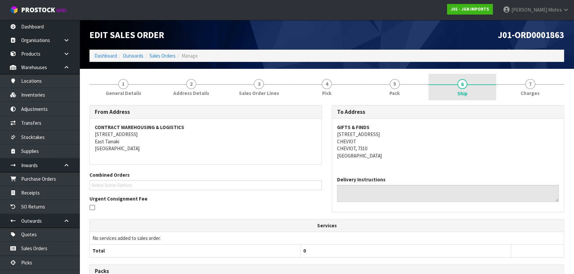
click at [485, 86] on link "6 Ship" at bounding box center [462, 87] width 68 height 27
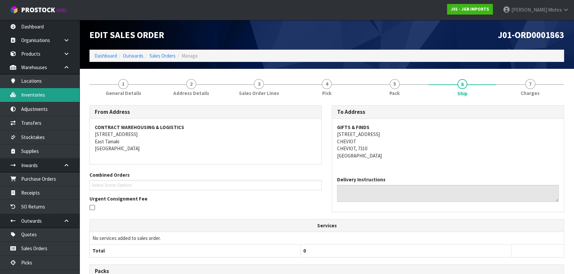
click at [56, 100] on link "Inventories" at bounding box center [40, 95] width 80 height 14
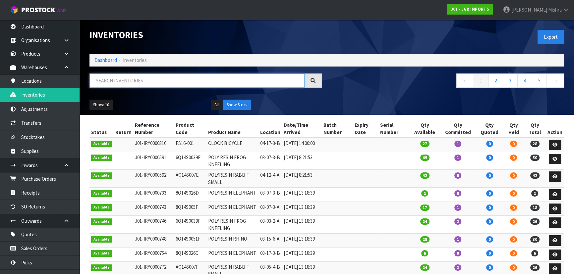
click at [143, 80] on input "text" at bounding box center [196, 81] width 215 height 14
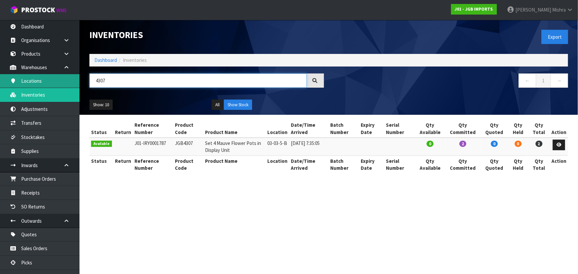
drag, startPoint x: 126, startPoint y: 79, endPoint x: 33, endPoint y: 81, distance: 92.8
click at [33, 81] on body "Toggle navigation ProStock WMS J01 - JGB IMPORTS Lalisha Mishra Logout Dashboar…" at bounding box center [289, 137] width 578 height 274
type input "4346"
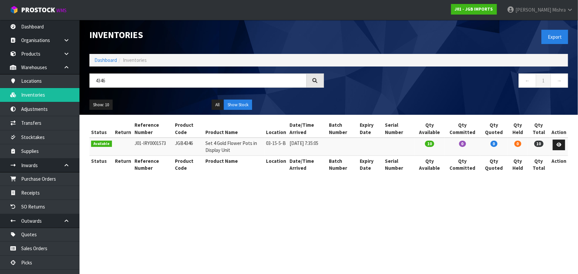
click at [217, 45] on div "Inventories" at bounding box center [206, 35] width 244 height 30
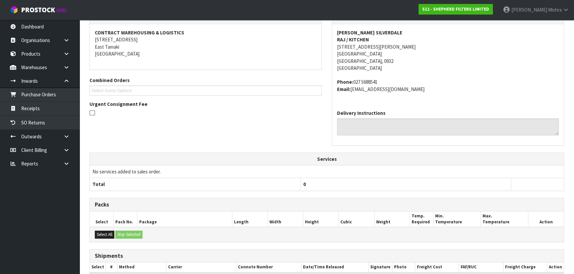
scroll to position [186, 0]
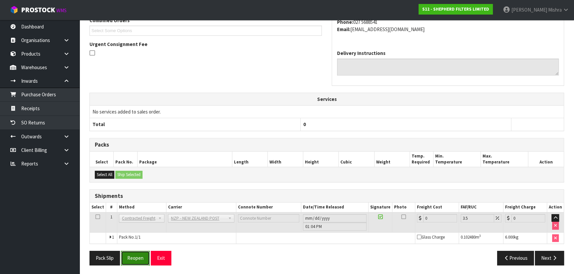
click at [129, 255] on button "Reopen" at bounding box center [135, 258] width 29 height 14
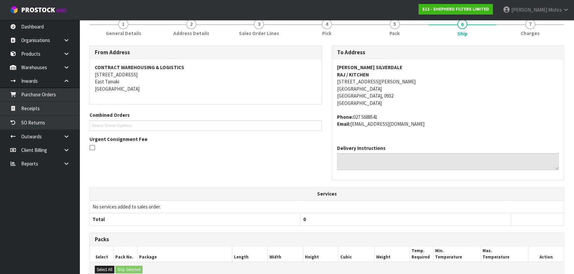
scroll to position [179, 0]
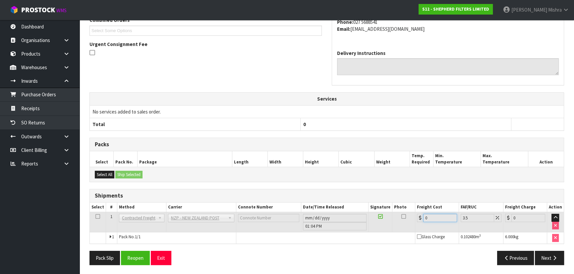
drag, startPoint x: 436, startPoint y: 216, endPoint x: 399, endPoint y: 216, distance: 36.8
click at [399, 216] on tr "1 Client Local Pickup Customer Local Pickup Company Freight Contracted Freight …" at bounding box center [327, 222] width 474 height 20
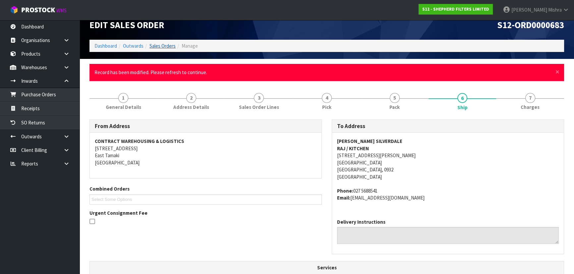
scroll to position [0, 0]
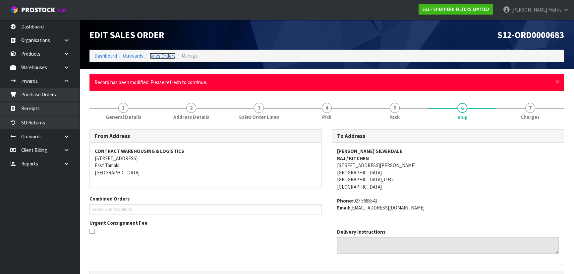
click at [155, 56] on link "Sales Orders" at bounding box center [162, 56] width 26 height 6
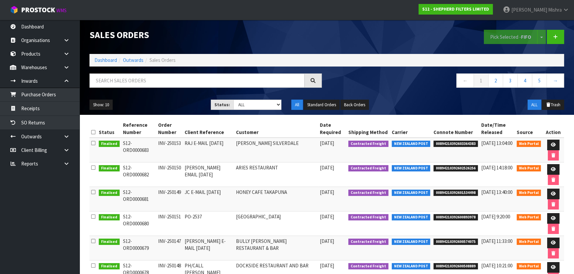
click at [562, 144] on td at bounding box center [553, 150] width 22 height 25
click at [555, 144] on icon at bounding box center [553, 145] width 5 height 4
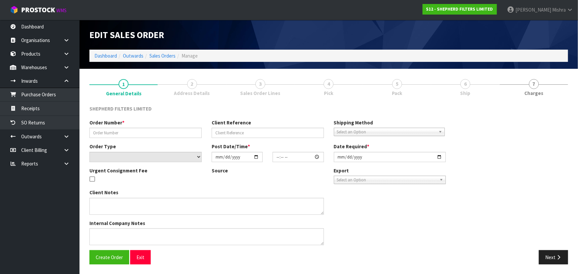
type input "INV-250153"
type input "RAJ E-MAIL 23.09.25"
select select "number:0"
type input "2025-09-24"
type input "22:41:00.000"
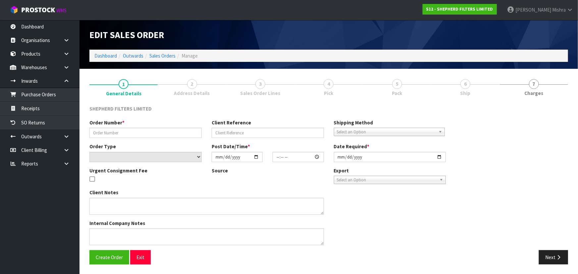
type input "2025-09-24"
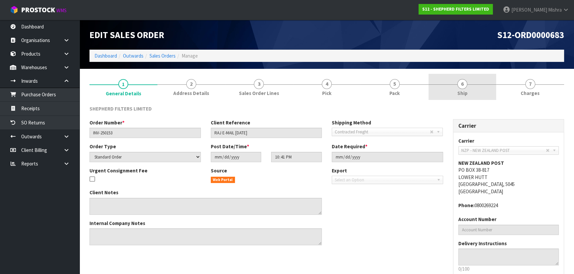
click at [460, 84] on span "6" at bounding box center [462, 84] width 10 height 10
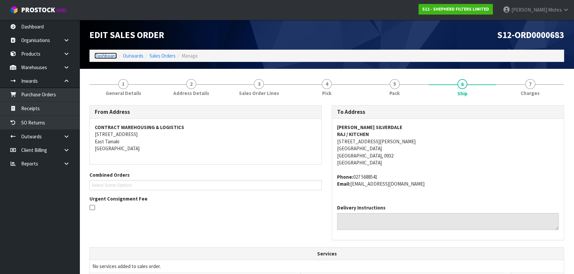
click at [98, 56] on link "Dashboard" at bounding box center [105, 56] width 23 height 6
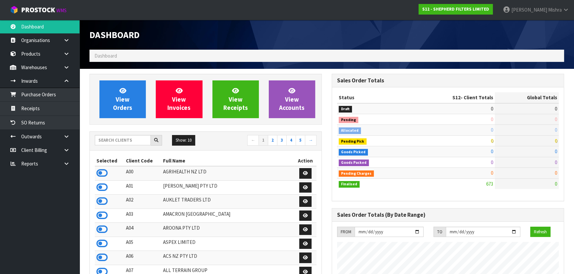
scroll to position [465, 242]
click at [122, 146] on div "Show: 10 5 10 25 50 ← 1 2 3 4 5 →" at bounding box center [206, 141] width 232 height 12
click at [122, 141] on input "text" at bounding box center [123, 140] width 56 height 10
type input "V04"
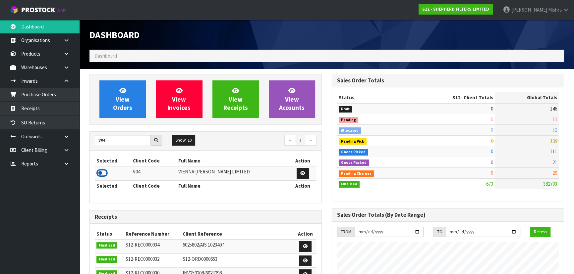
click at [104, 170] on icon at bounding box center [101, 173] width 11 height 10
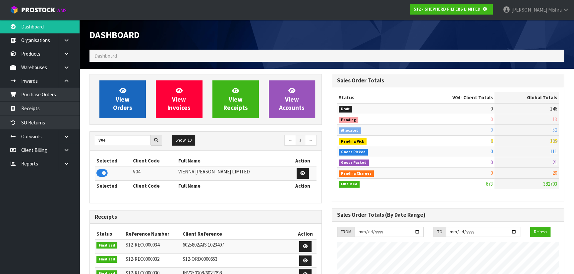
scroll to position [330883, 331053]
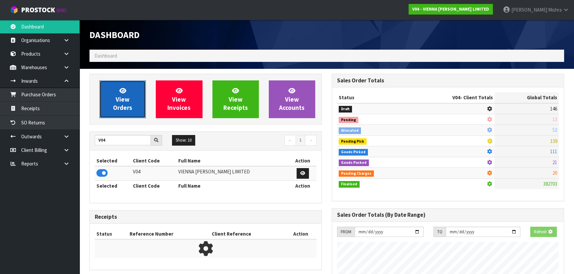
click at [110, 106] on link "View Orders" at bounding box center [122, 100] width 46 height 38
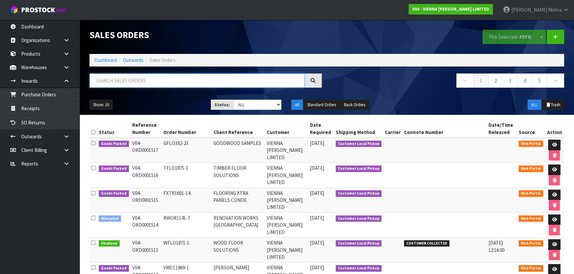
click at [215, 83] on input "text" at bounding box center [196, 81] width 215 height 14
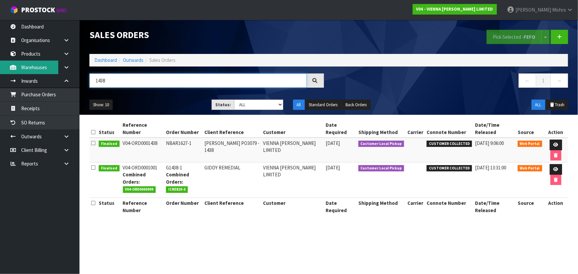
drag, startPoint x: 175, startPoint y: 78, endPoint x: 14, endPoint y: 63, distance: 161.7
click at [14, 63] on body "Toggle navigation ProStock WMS V04 - VIENNA WOODS LIMITED Lalisha Mishra Logout…" at bounding box center [289, 137] width 578 height 274
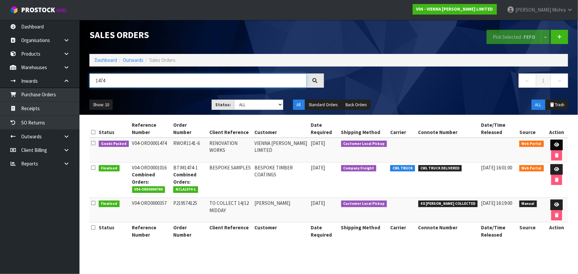
type input "1474"
click at [557, 144] on icon at bounding box center [556, 145] width 5 height 4
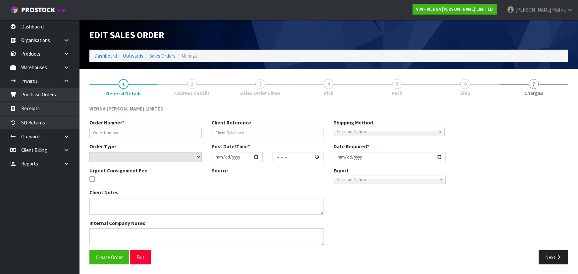
click at [470, 94] on ul "1 General Details 2 Address Details 3 Sales Order Lines 4 Pick 5 Pack 6 Ship 7 …" at bounding box center [328, 87] width 479 height 27
type input "RWOR1141-6"
type input "RENOVATION WORKS"
select select "number:0"
type input "2025-08-27"
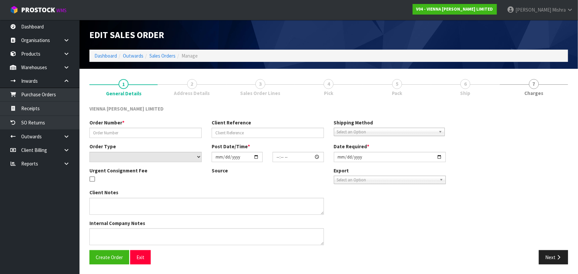
type input "15:39:00.000"
type input "2025-09-24"
type textarea "RENOVATION WORKS 8 PELICAN LANE"
type textarea "ORDER 1474 PLEASE PACK ON TWO PALLETS -STANDARD SIZE, END ON FORKLIFT PLEASE."
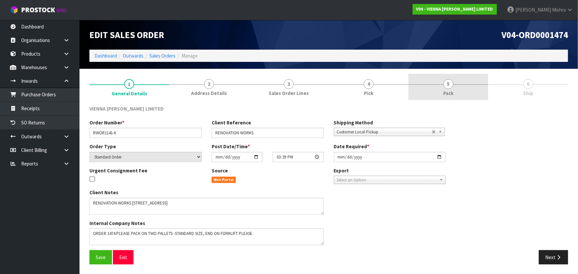
click at [451, 84] on span "5" at bounding box center [449, 84] width 10 height 10
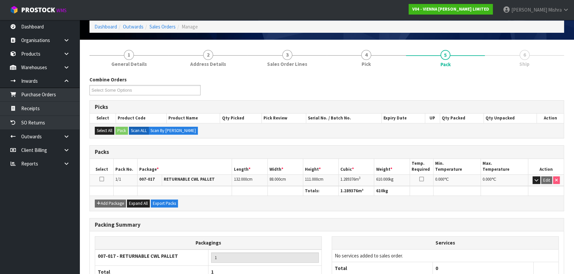
scroll to position [76, 0]
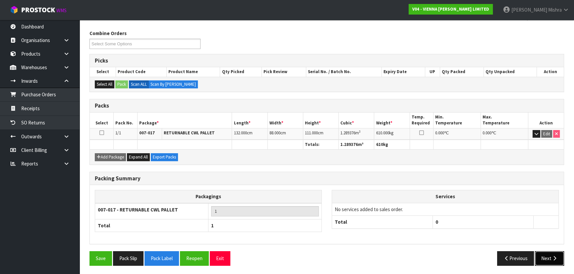
click at [554, 262] on button "Next" at bounding box center [549, 258] width 29 height 14
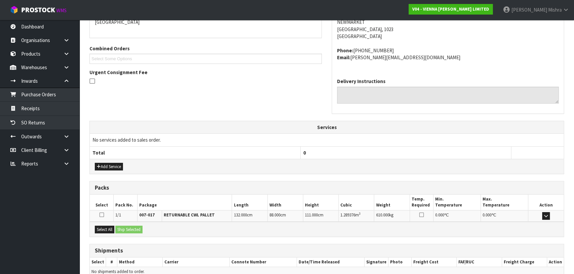
scroll to position [159, 0]
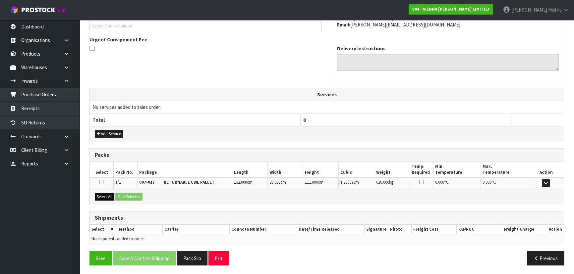
click at [108, 199] on div "Select All Ship Selected" at bounding box center [327, 196] width 474 height 15
click at [109, 196] on button "Select All" at bounding box center [105, 197] width 20 height 8
click at [124, 196] on button "Ship Selected" at bounding box center [128, 197] width 27 height 8
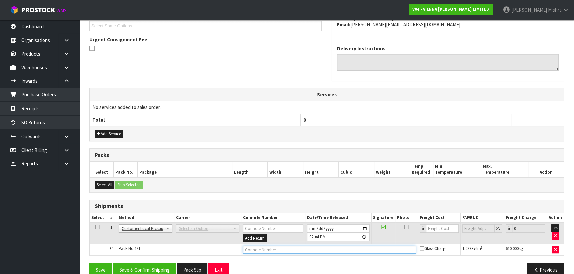
click at [255, 246] on input "text" at bounding box center [329, 250] width 173 height 8
type input "CUSTOMER COLLECTED"
click at [157, 268] on button "Save & Confirm Shipping" at bounding box center [144, 270] width 63 height 14
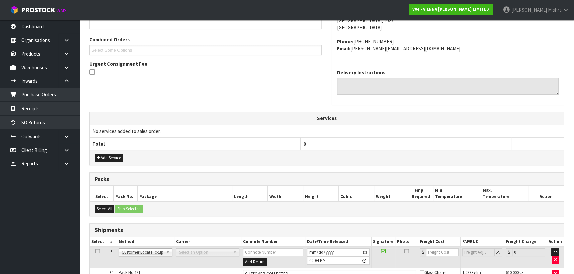
scroll to position [0, 0]
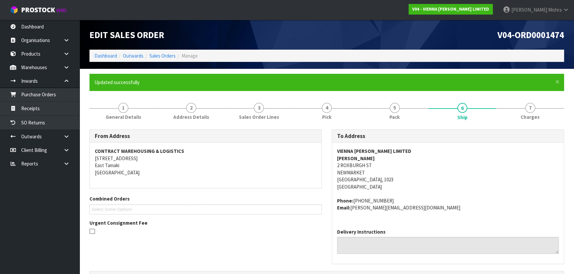
click at [156, 60] on ol "Dashboard Outwards Sales Orders Manage" at bounding box center [326, 56] width 474 height 12
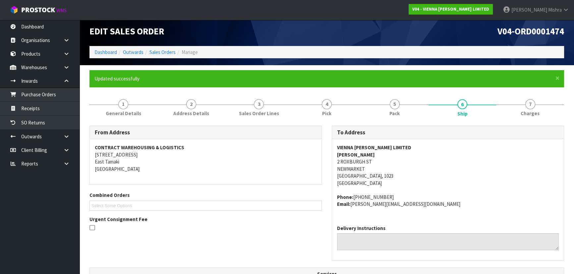
scroll to position [179, 0]
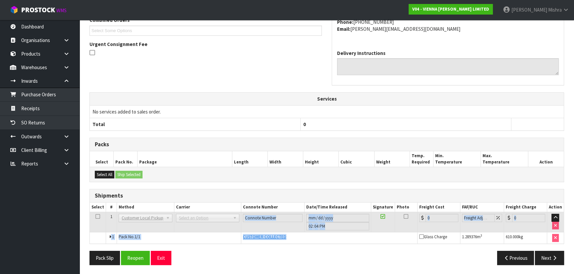
drag, startPoint x: 300, startPoint y: 235, endPoint x: 169, endPoint y: 229, distance: 131.7
click at [169, 229] on tbody "1 Client Local Pickup Customer Local Pickup Company Freight Contracted Freight …" at bounding box center [327, 227] width 474 height 31
click at [251, 234] on span "CUSTOMER COLLECTED" at bounding box center [264, 237] width 43 height 6
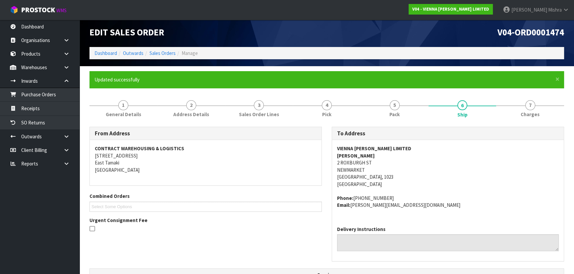
scroll to position [0, 0]
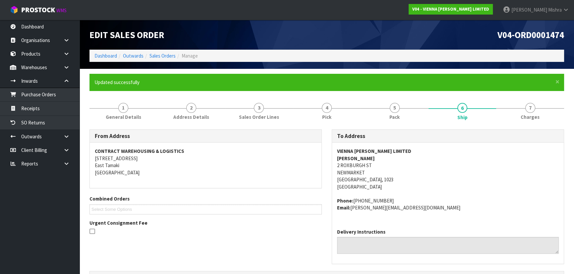
click at [166, 50] on ol "Dashboard Outwards Sales Orders Manage" at bounding box center [326, 56] width 474 height 12
click at [164, 55] on link "Sales Orders" at bounding box center [162, 56] width 26 height 6
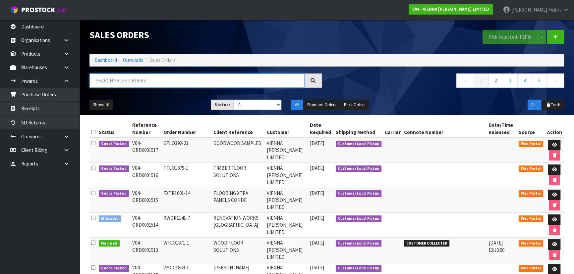
click at [186, 84] on input "text" at bounding box center [196, 81] width 215 height 14
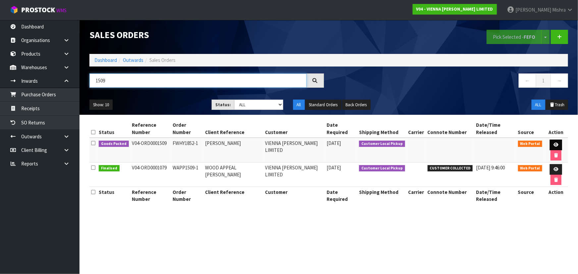
type input "1509"
click at [551, 140] on link at bounding box center [556, 145] width 12 height 11
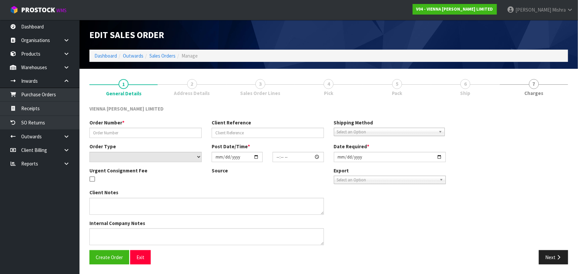
type input "FWHY1852-1"
type input "FIONA WHYTE"
select select "number:0"
type input "2025-09-17"
type input "10:54:00.000"
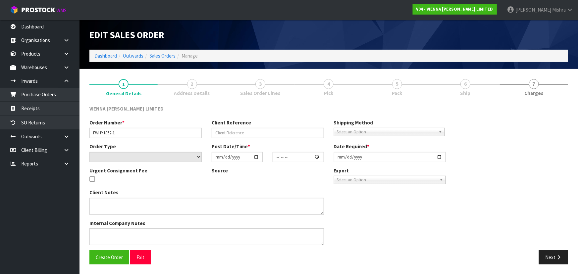
type input "2025-09-24"
type textarea "FIONA WHYTE"
type textarea "18/09: 1509- PICKING RAZVAN NEEDS TO CHECK THIS ORDER BEFORE IT IS PACKED TO SE…"
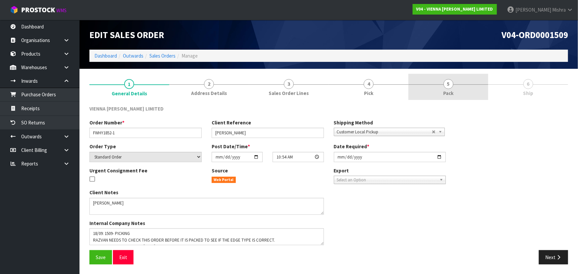
click at [483, 87] on link "5 Pack" at bounding box center [448, 87] width 80 height 26
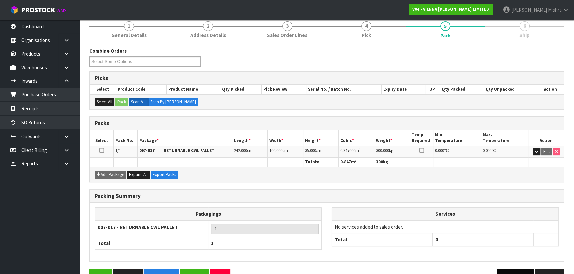
scroll to position [76, 0]
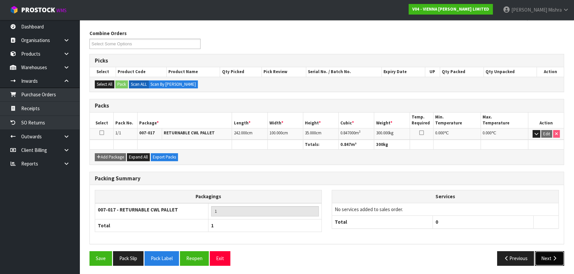
click at [540, 253] on button "Next" at bounding box center [549, 258] width 29 height 14
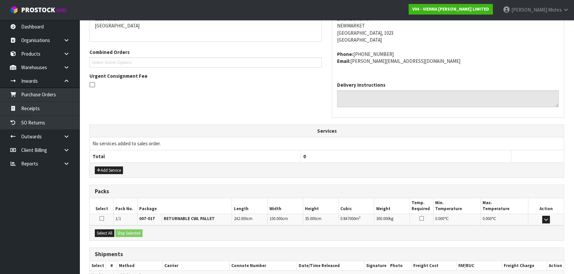
scroll to position [159, 0]
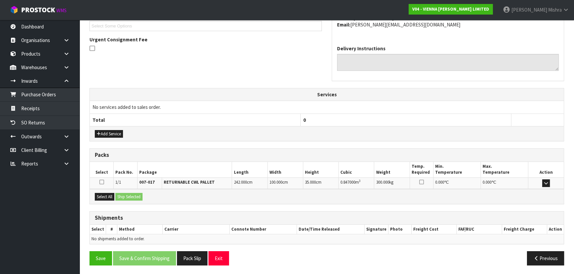
click at [104, 199] on div "Select All Ship Selected" at bounding box center [327, 196] width 474 height 15
click at [108, 197] on button "Select All" at bounding box center [105, 197] width 20 height 8
click at [124, 197] on button "Ship Selected" at bounding box center [128, 197] width 27 height 8
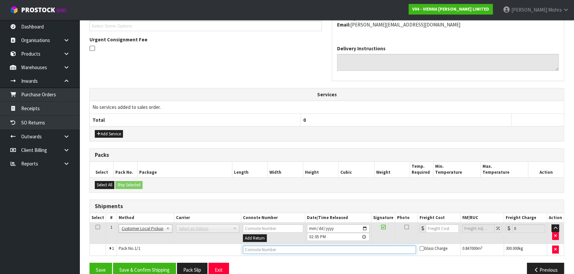
click at [279, 251] on input "text" at bounding box center [329, 250] width 173 height 8
paste input "CUSTOMER COLLECTED"
type input "CUSTOMER COLLECTED"
click at [134, 271] on button "Save & Confirm Shipping" at bounding box center [144, 270] width 63 height 14
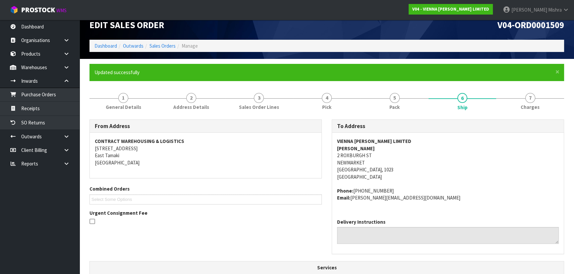
scroll to position [0, 0]
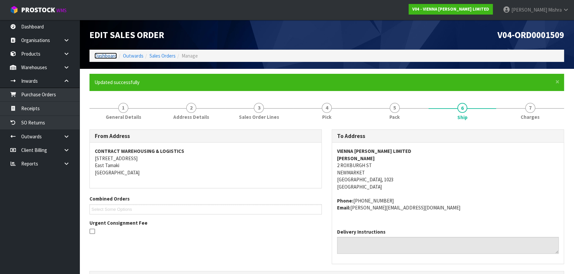
click at [101, 53] on link "Dashboard" at bounding box center [105, 56] width 23 height 6
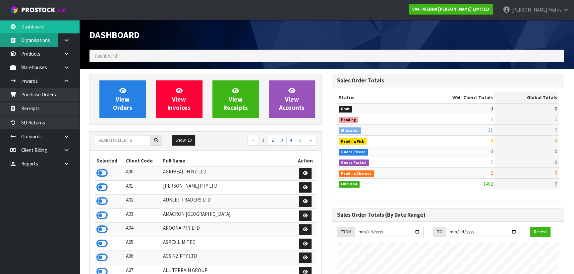
scroll to position [529, 242]
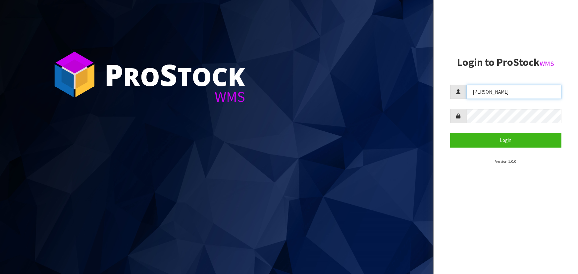
click at [472, 92] on input "[PERSON_NAME]" at bounding box center [514, 92] width 95 height 14
type input "[PERSON_NAME]"
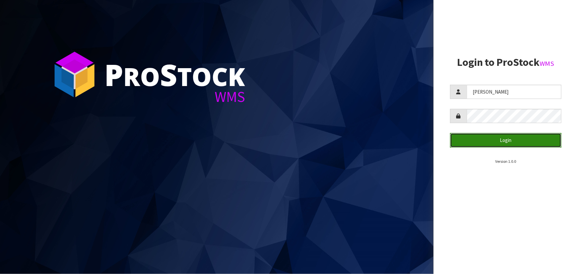
click at [511, 146] on button "Login" at bounding box center [505, 140] width 111 height 14
